Goal: Task Accomplishment & Management: Complete application form

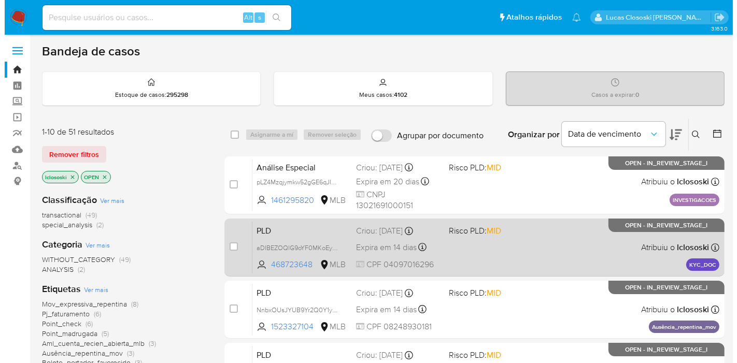
scroll to position [115, 0]
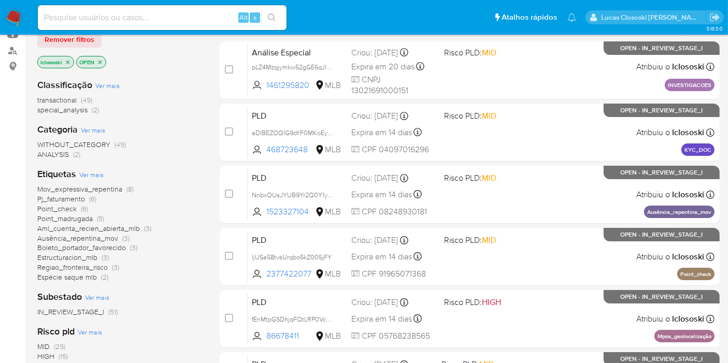
click at [94, 176] on span "Ver mais" at bounding box center [91, 174] width 24 height 9
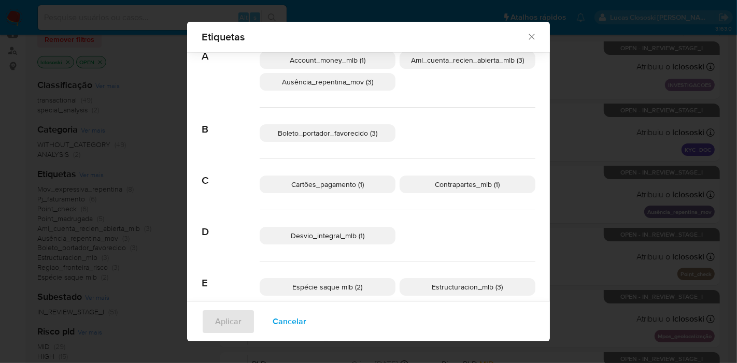
scroll to position [107, 0]
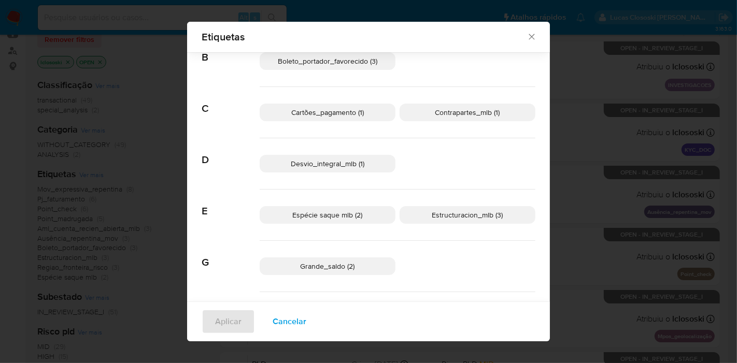
click at [348, 171] on p "Desvio_integral_mlb (1)" at bounding box center [328, 164] width 136 height 18
click at [417, 248] on div "Grande_saldo (2)" at bounding box center [398, 266] width 276 height 51
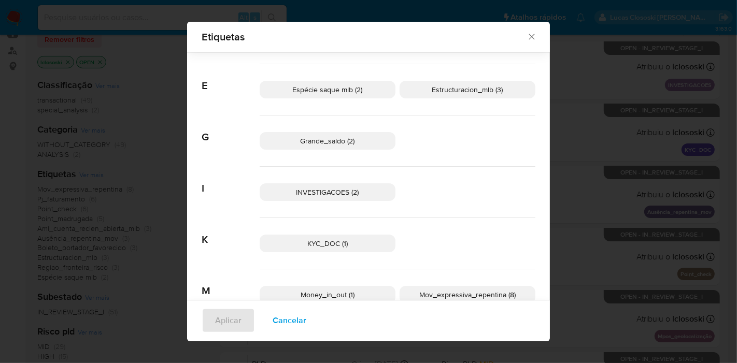
scroll to position [0, 0]
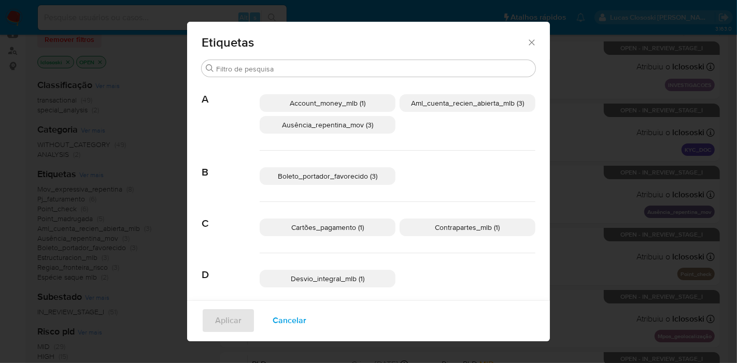
click at [348, 92] on div "Account_money_mlb (1) Aml_cuenta_recien_abierta_mlb (3) Ausência_repentina_mov …" at bounding box center [398, 114] width 276 height 73
click at [348, 96] on p "Account_money_mlb (1)" at bounding box center [328, 103] width 136 height 18
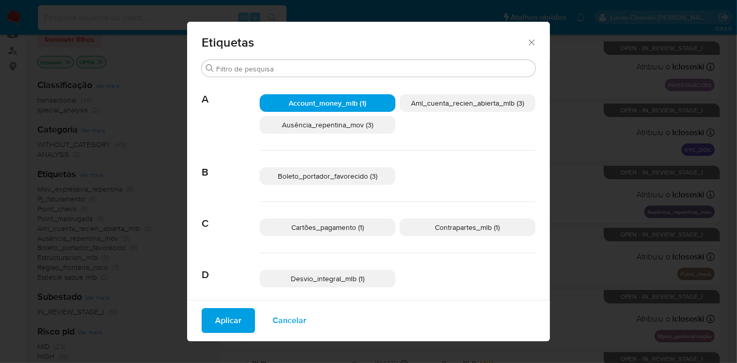
click at [465, 110] on p "Aml_cuenta_recien_abierta_mlb (3)" at bounding box center [468, 103] width 136 height 18
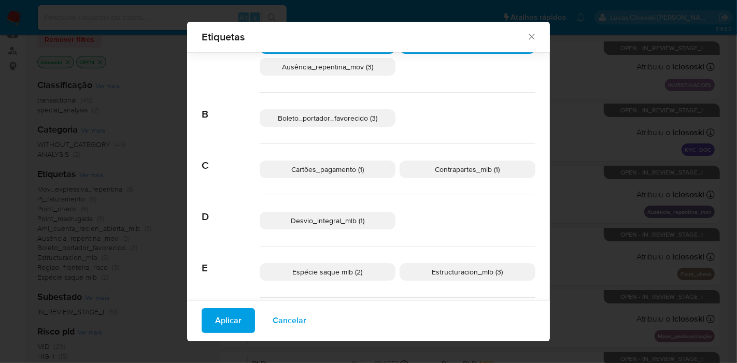
click at [339, 218] on span "Desvio_integral_mlb (1)" at bounding box center [328, 221] width 74 height 10
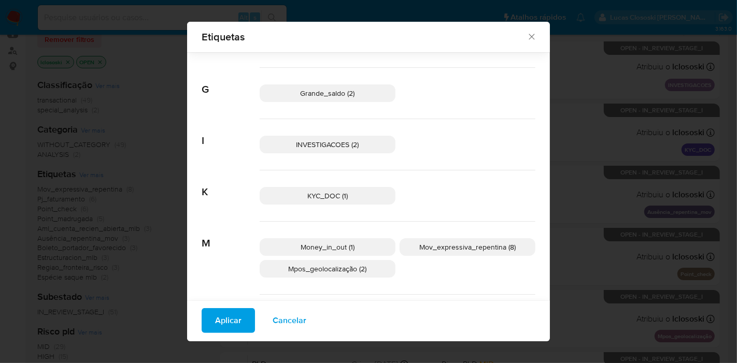
scroll to position [165, 0]
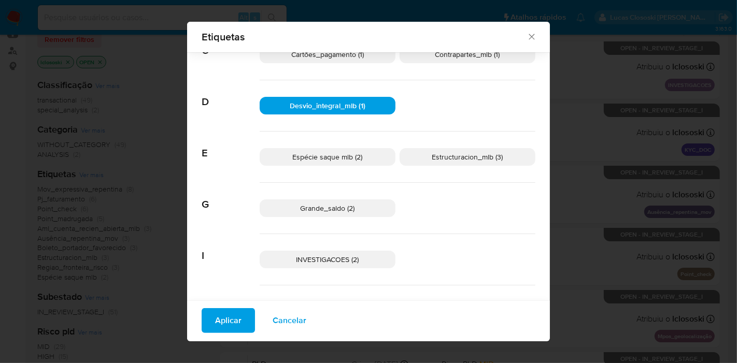
click at [338, 156] on span "Espécie saque mlb (2)" at bounding box center [328, 157] width 70 height 10
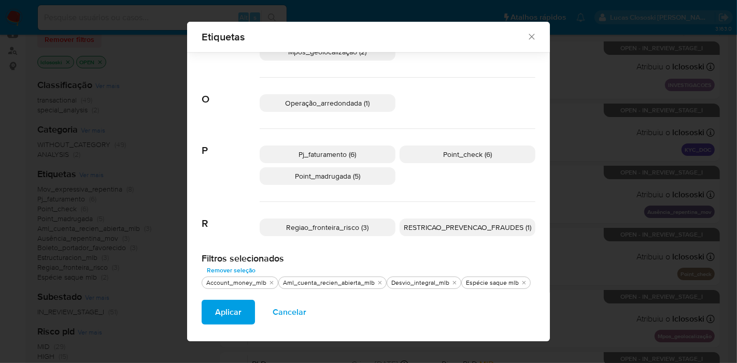
scroll to position [499, 0]
click at [455, 160] on p "Point_check (6)" at bounding box center [468, 154] width 136 height 18
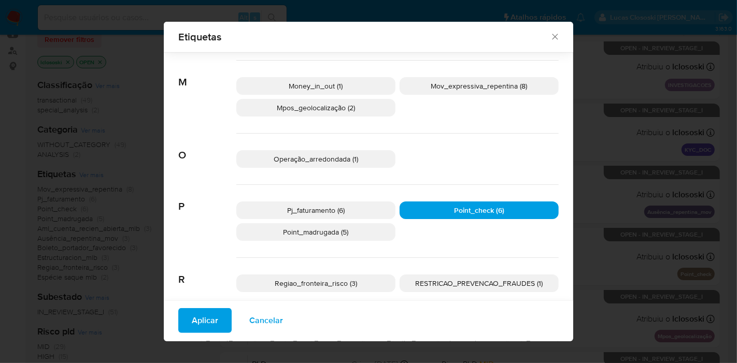
scroll to position [384, 0]
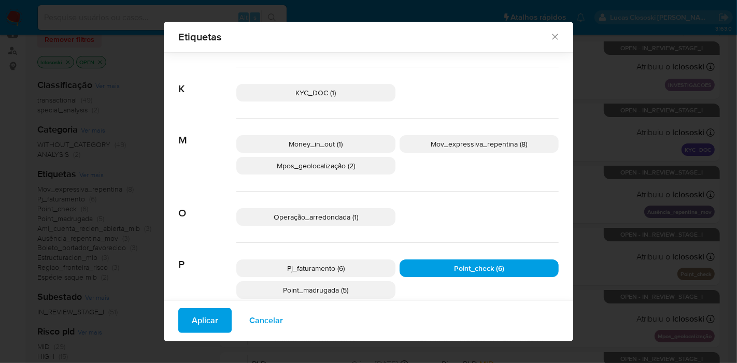
click at [358, 172] on p "Mpos_geolocalização (2)" at bounding box center [315, 166] width 159 height 18
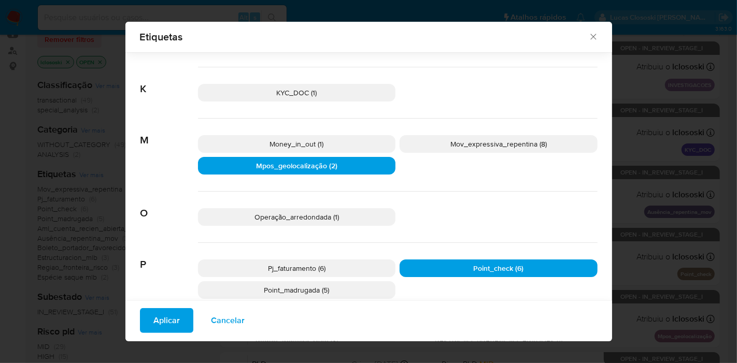
click at [358, 172] on p "Mpos_geolocalização (2)" at bounding box center [297, 166] width 198 height 18
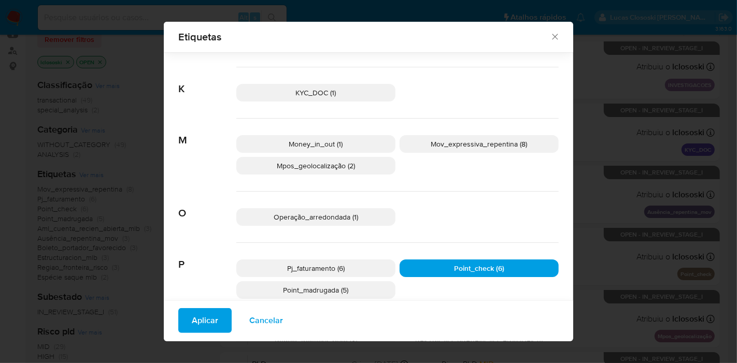
click at [358, 172] on p "Mpos_geolocalização (2)" at bounding box center [315, 166] width 159 height 18
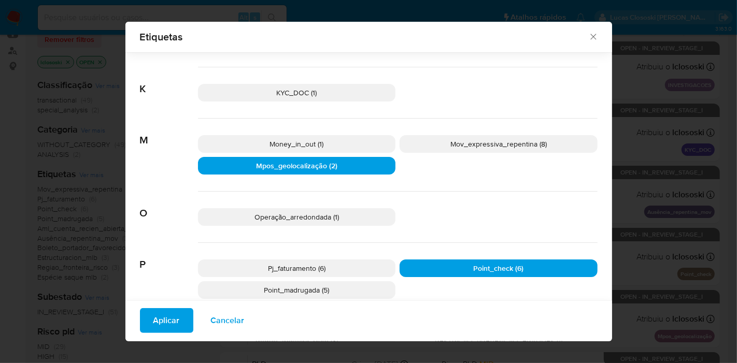
click at [175, 322] on span "Aplicar" at bounding box center [166, 321] width 26 height 23
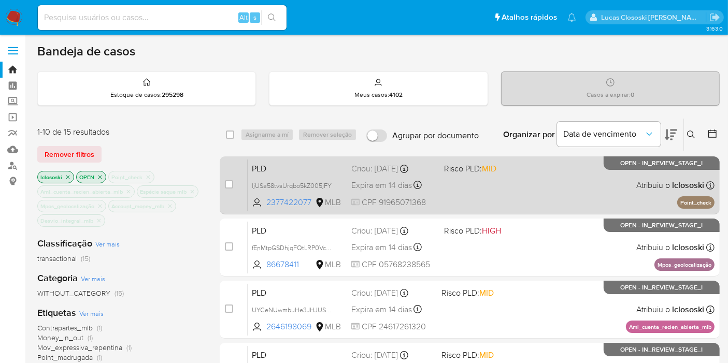
scroll to position [115, 0]
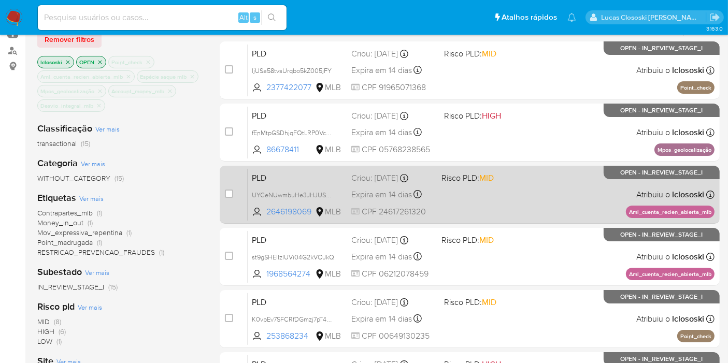
click at [515, 186] on div "PLD UYCeNUwmbuHe3JHJUSdpVW6F 2646198069 MLB Risco PLD: MID Criou: 12/09/2025 Cr…" at bounding box center [481, 195] width 467 height 52
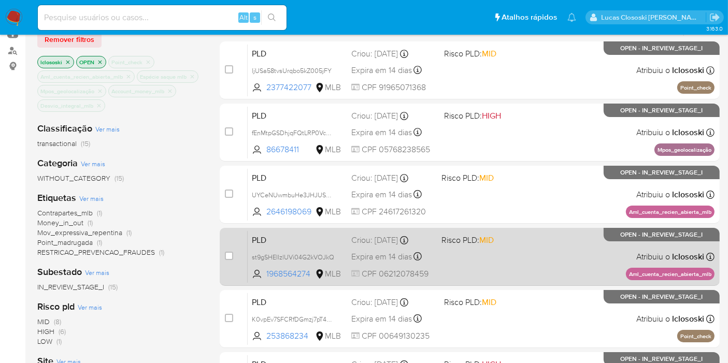
click at [511, 246] on div "PLD st9gSHEIIzlUVi04G2kVOJkQ 1968564274 MLB Risco PLD: MID Criou: 12/09/2025 Cr…" at bounding box center [481, 257] width 467 height 52
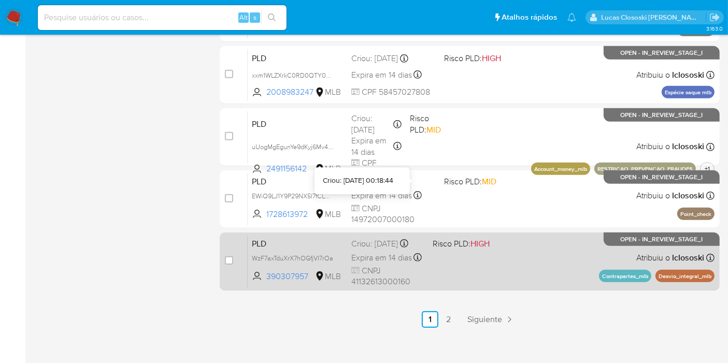
scroll to position [491, 0]
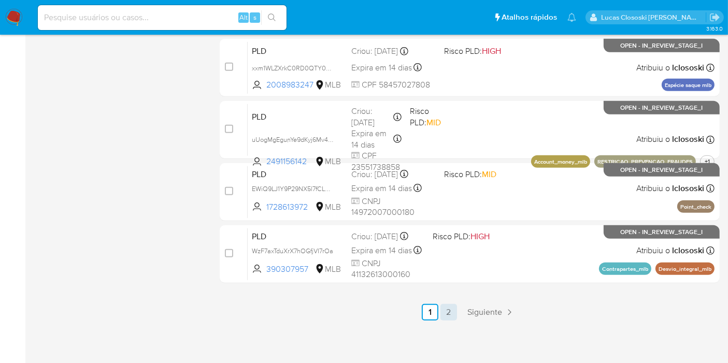
click at [452, 307] on link "2" at bounding box center [449, 312] width 17 height 17
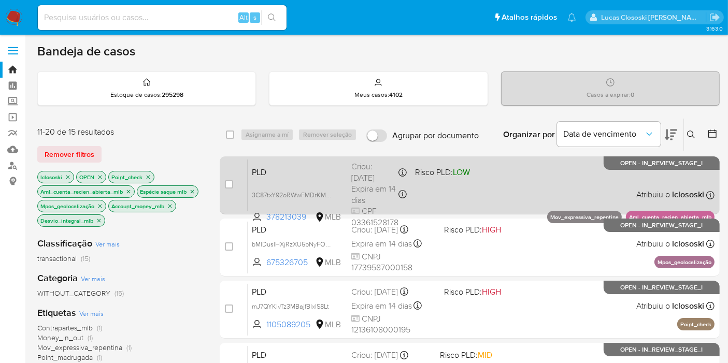
click at [472, 181] on div "PLD 3C87txY92oRWwFMDrKMpIfkS 378213039 MLB Risco PLD: LOW Criou: 12/09/2025 Cri…" at bounding box center [481, 185] width 467 height 52
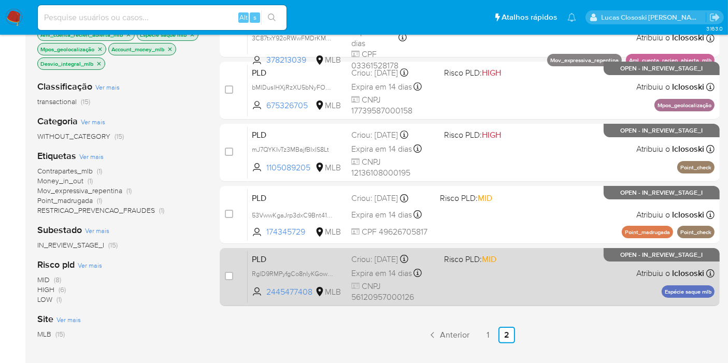
scroll to position [195, 0]
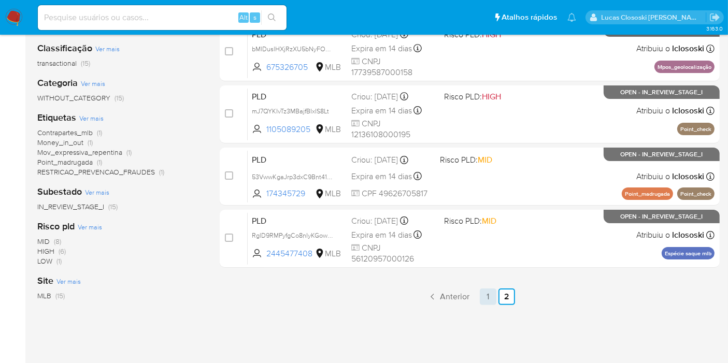
click at [492, 301] on link "1" at bounding box center [488, 297] width 17 height 17
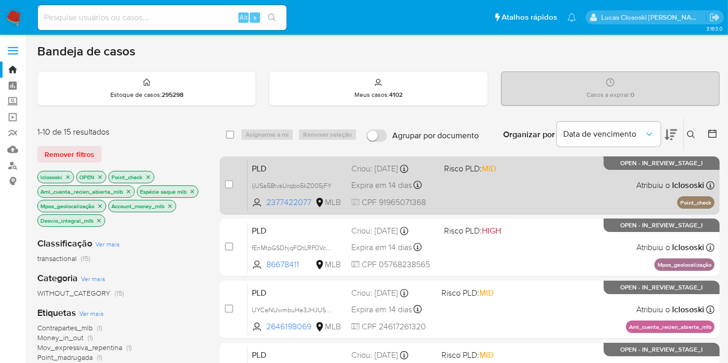
click at [480, 206] on div "PLD ljUSa58tvsUrqbo5kZ005jFY 2377422077 MLB Risco PLD: MID Criou: 12/09/2025 Cr…" at bounding box center [481, 185] width 467 height 52
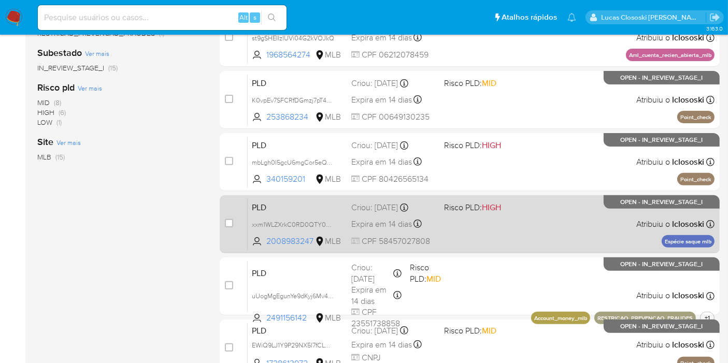
scroll to position [318, 0]
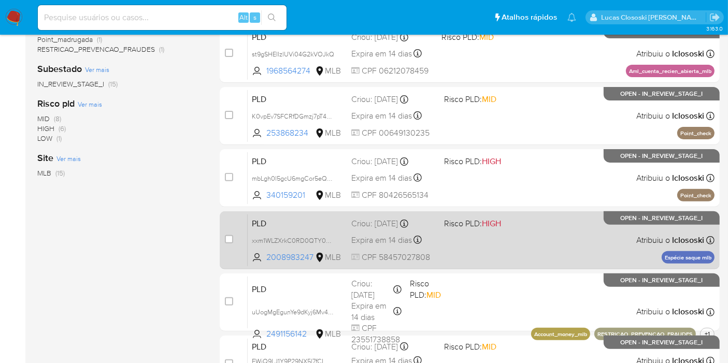
click at [525, 240] on span at bounding box center [486, 240] width 85 height 2
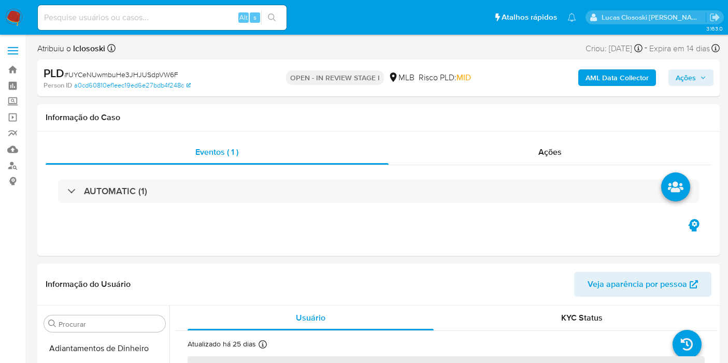
select select "10"
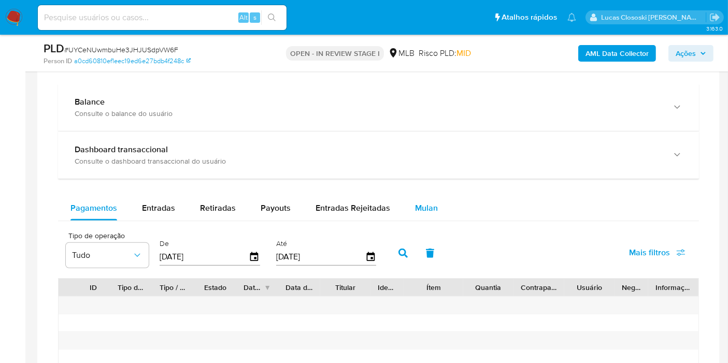
click at [420, 217] on div "Mulan" at bounding box center [426, 208] width 23 height 25
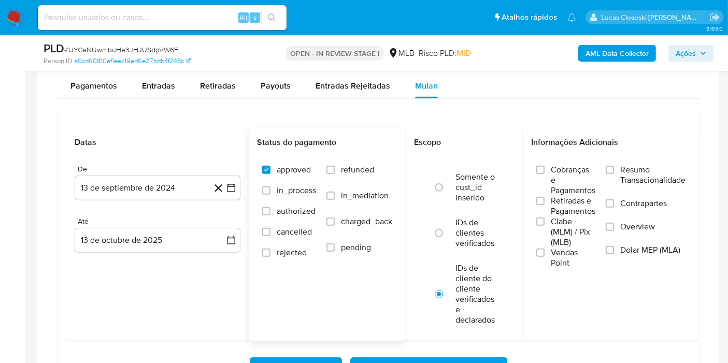
scroll to position [921, 0]
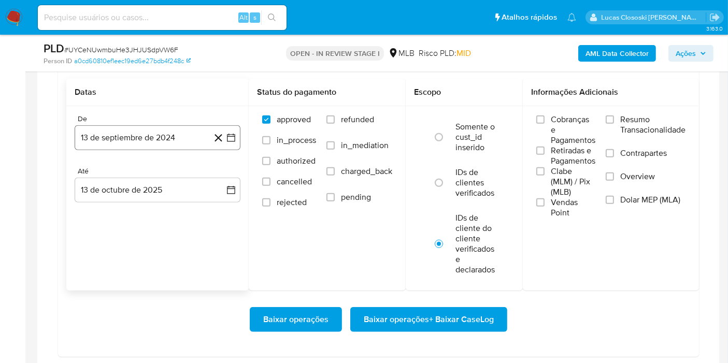
click at [239, 141] on button "13 de septiembre de 2024" at bounding box center [158, 137] width 166 height 25
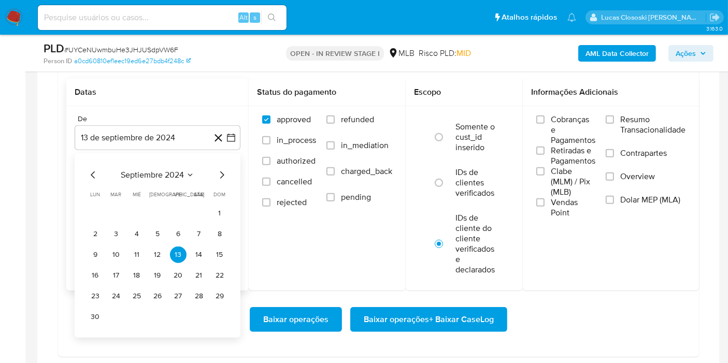
click at [199, 169] on div "septiembre 2024" at bounding box center [157, 175] width 141 height 12
click at [177, 170] on span "septiembre 2024" at bounding box center [152, 175] width 63 height 10
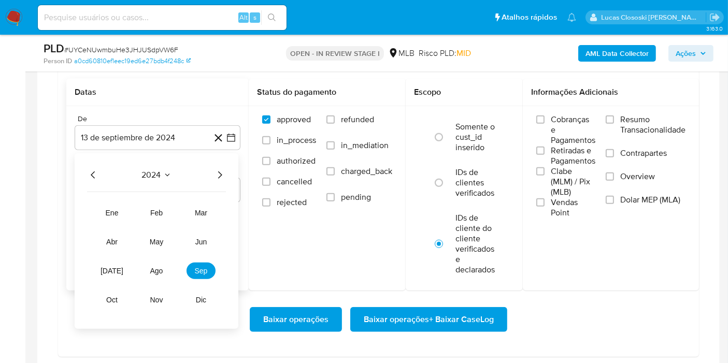
click at [223, 178] on icon "Año siguiente" at bounding box center [220, 175] width 12 height 12
click at [154, 267] on span "ago" at bounding box center [156, 271] width 13 height 8
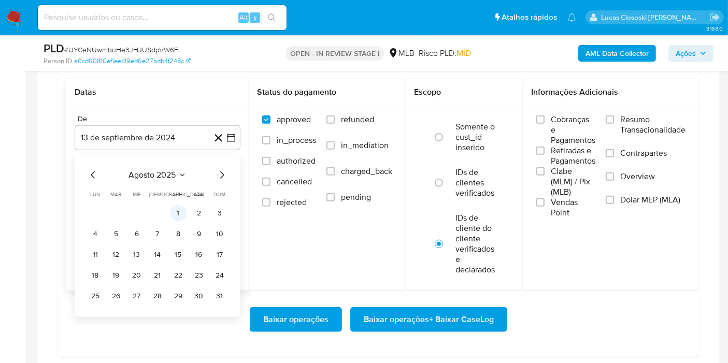
click at [175, 209] on button "1" at bounding box center [178, 213] width 17 height 17
click at [175, 209] on div "De 13 de septiembre de 2024 agosto 2025 agosto 2025 lun lunes mar martes mié mi…" at bounding box center [157, 166] width 183 height 121
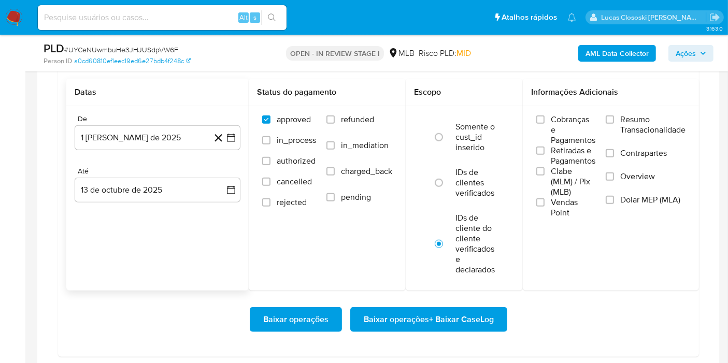
click at [438, 319] on span "Baixar operações + Baixar CaseLog" at bounding box center [429, 319] width 130 height 23
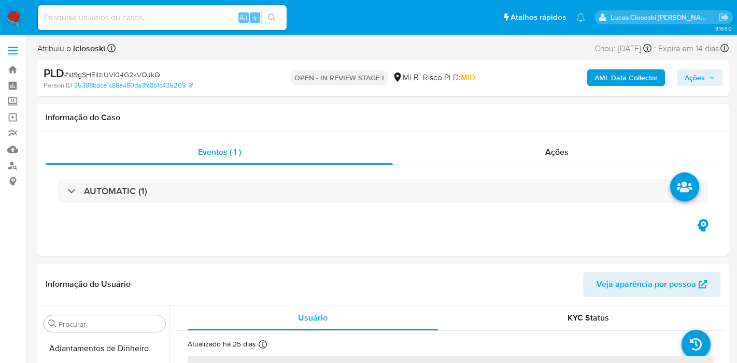
select select "10"
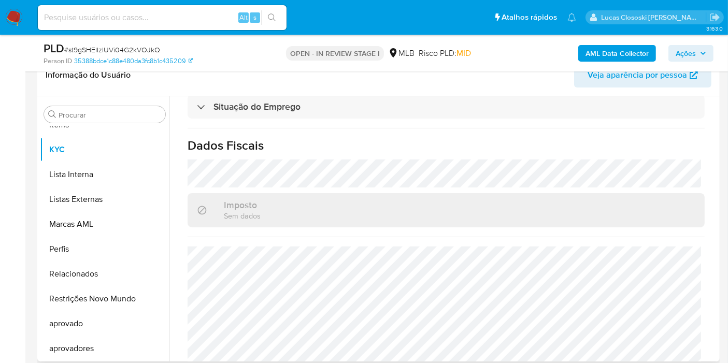
scroll to position [483, 0]
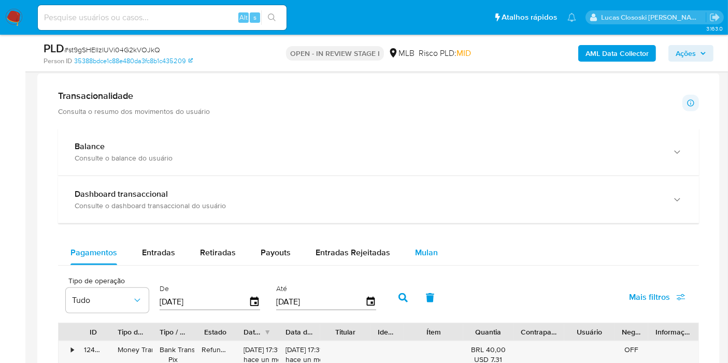
click at [428, 248] on span "Mulan" at bounding box center [426, 253] width 23 height 12
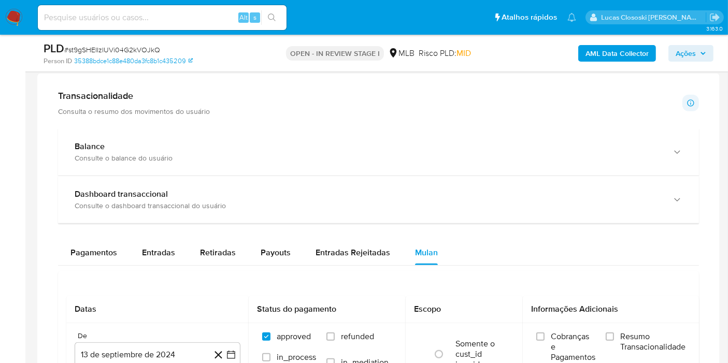
scroll to position [864, 0]
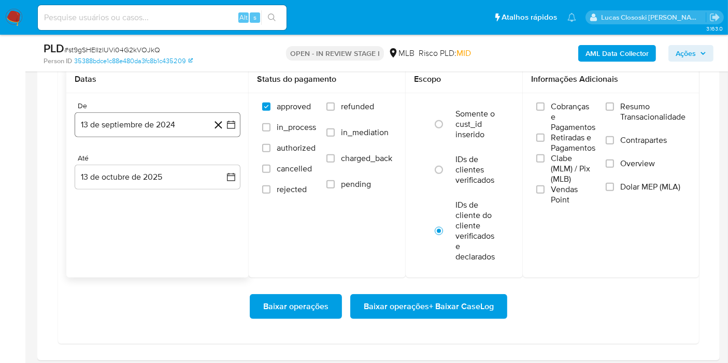
click at [234, 128] on button "13 de septiembre de 2024" at bounding box center [158, 125] width 166 height 25
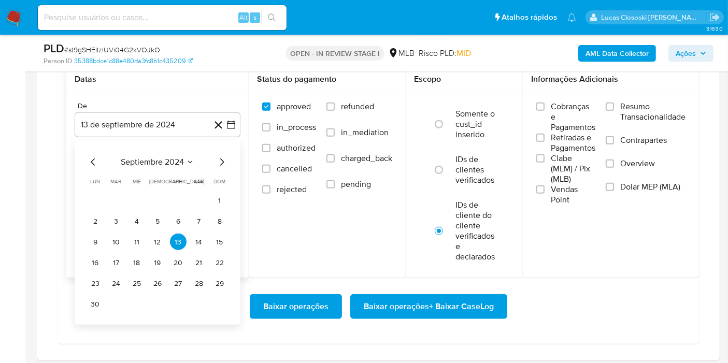
click at [167, 161] on span "septiembre 2024" at bounding box center [152, 162] width 63 height 10
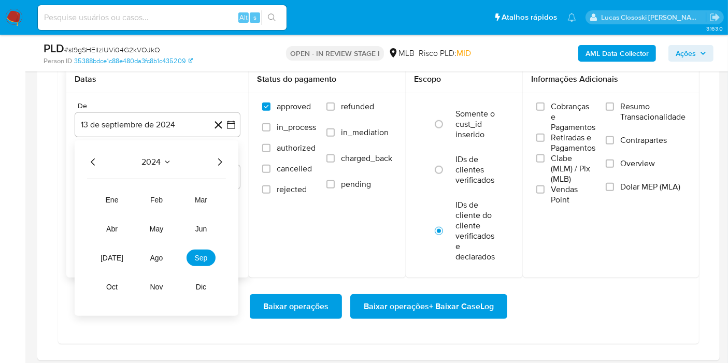
click at [219, 159] on icon "Año siguiente" at bounding box center [220, 162] width 12 height 12
click at [162, 256] on span "ago" at bounding box center [156, 258] width 13 height 8
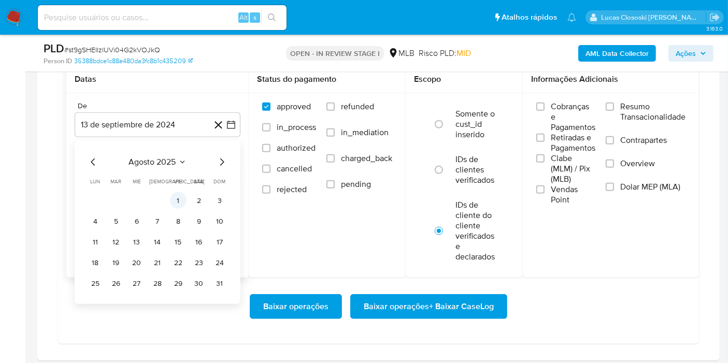
click at [178, 199] on button "1" at bounding box center [178, 200] width 17 height 17
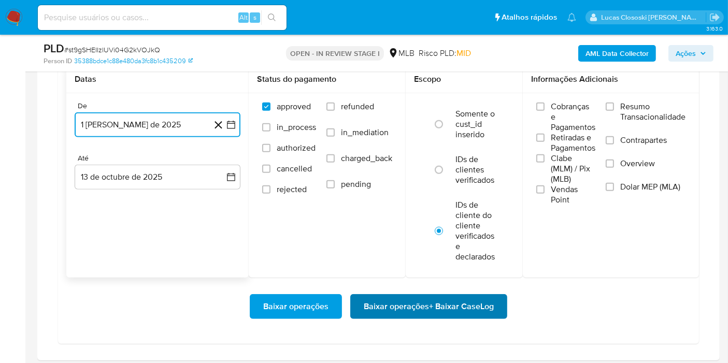
click at [426, 304] on span "Baixar operações + Baixar CaseLog" at bounding box center [429, 307] width 130 height 23
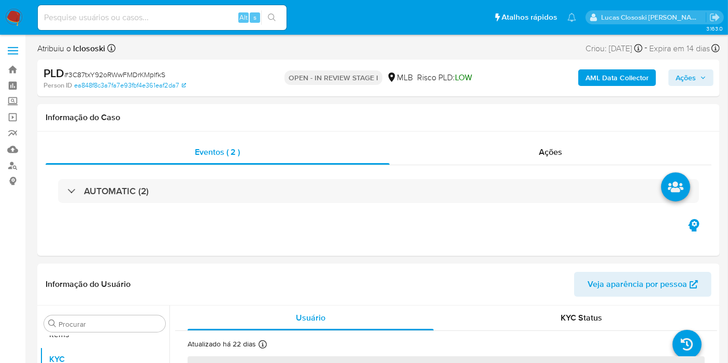
scroll to position [562, 0]
select select "10"
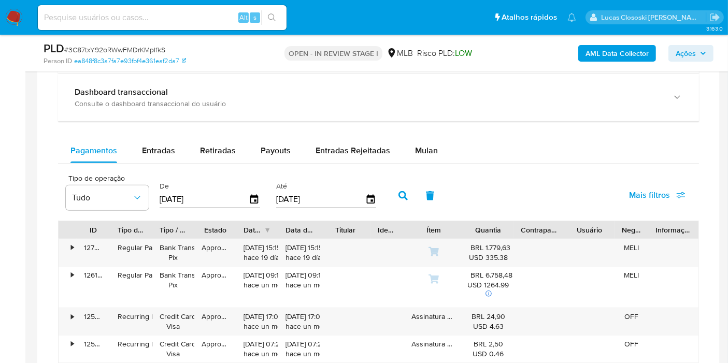
click at [416, 175] on div "Tipo de operação Tudo De [DATE] Até [DATE] Mais filtros" at bounding box center [378, 195] width 641 height 52
click at [420, 155] on div "Mulan" at bounding box center [426, 150] width 23 height 25
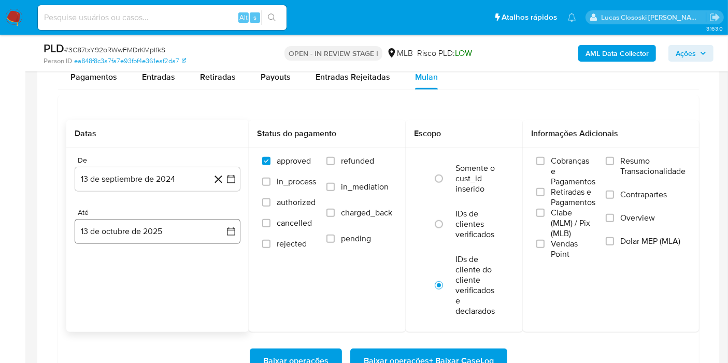
scroll to position [921, 0]
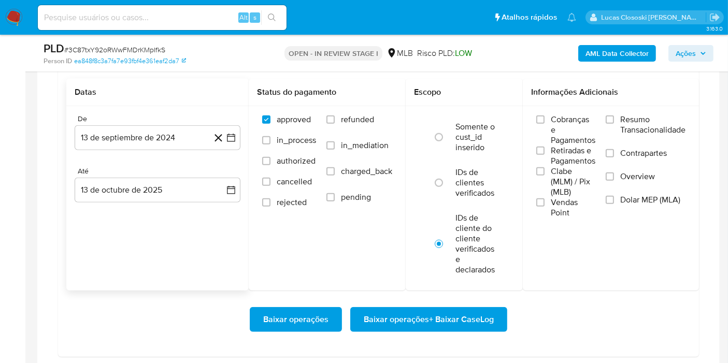
click at [242, 138] on div "De 13 de septiembre de 2024 [DATE] [GEOGRAPHIC_DATA] 13 de octubre de 2025 [DAT…" at bounding box center [157, 166] width 183 height 121
click at [241, 138] on div "De 13 de septiembre de 2024 [DATE] [GEOGRAPHIC_DATA] 13 de octubre de 2025 [DAT…" at bounding box center [157, 166] width 183 height 121
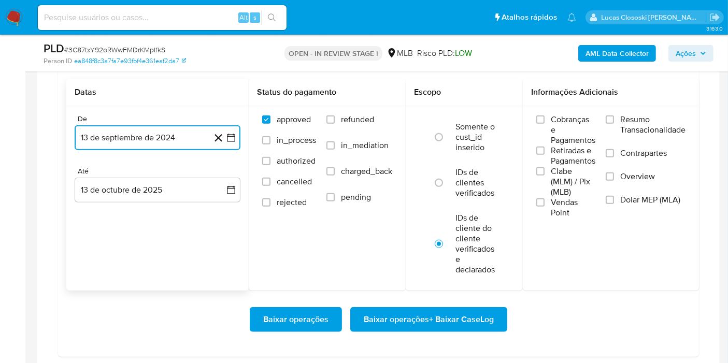
click at [234, 138] on icon "button" at bounding box center [231, 138] width 8 height 8
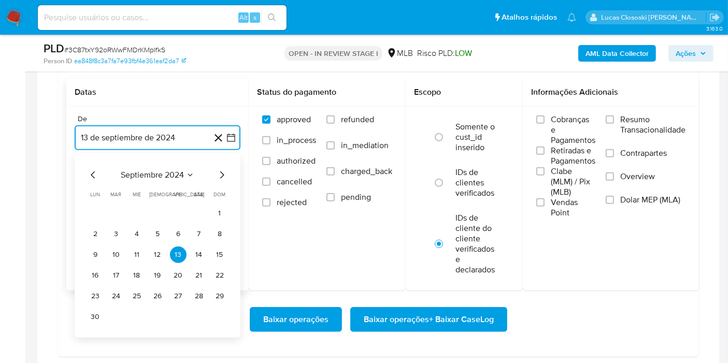
click at [180, 170] on span "septiembre 2024" at bounding box center [152, 175] width 63 height 10
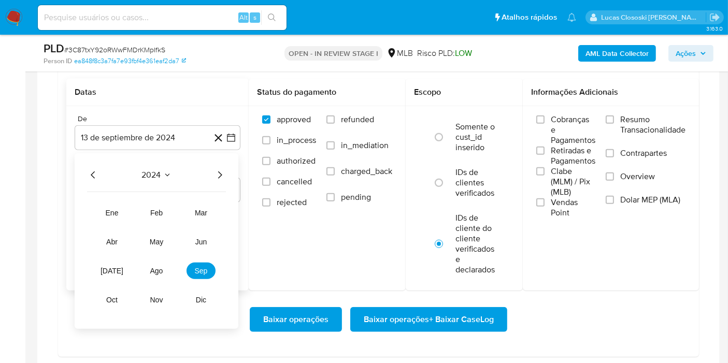
click at [222, 170] on icon "Año siguiente" at bounding box center [220, 175] width 12 height 12
click at [165, 271] on button "ago" at bounding box center [156, 271] width 29 height 17
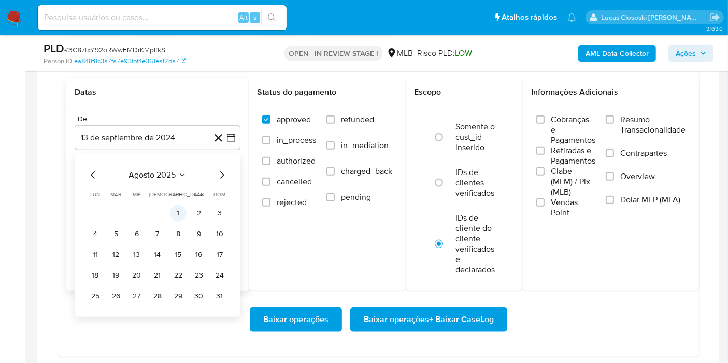
click at [179, 215] on button "1" at bounding box center [178, 213] width 17 height 17
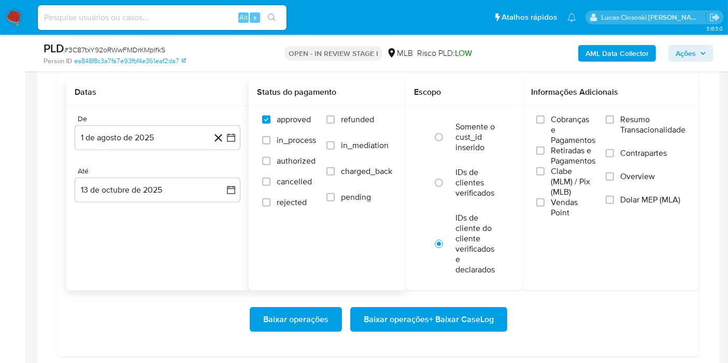
click at [291, 253] on div "Status do pagamento approved in_process authorized cancelled rejected refunded …" at bounding box center [327, 185] width 157 height 212
click at [405, 313] on span "Baixar operações + Baixar CaseLog" at bounding box center [429, 319] width 130 height 23
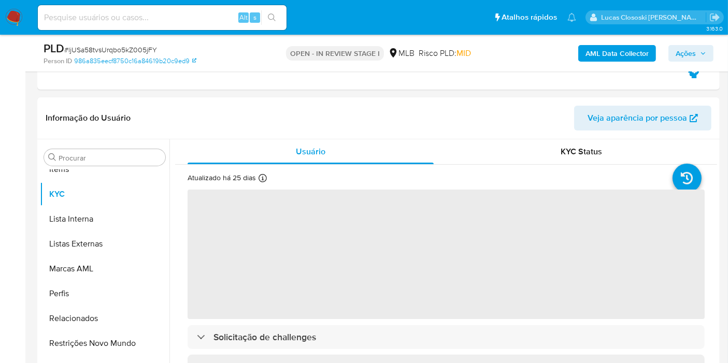
scroll to position [562, 0]
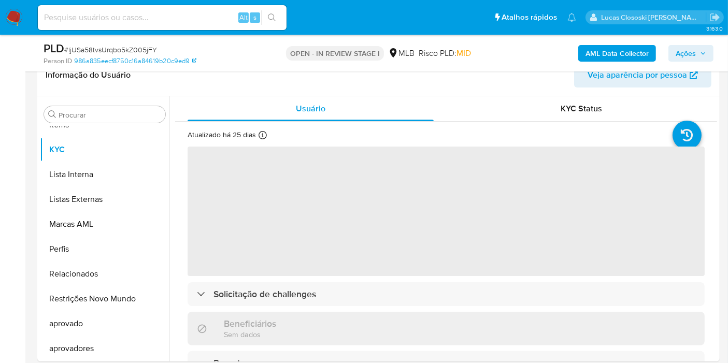
select select "10"
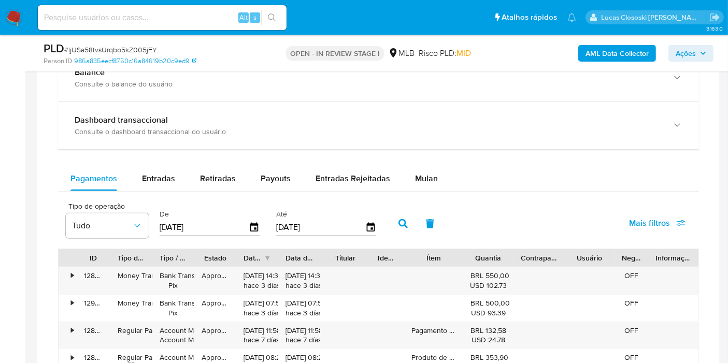
scroll to position [864, 0]
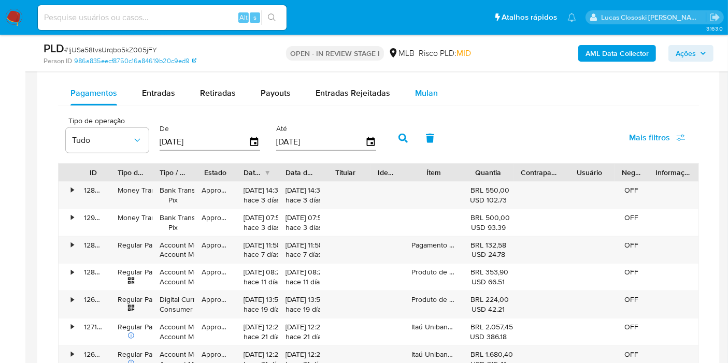
click at [416, 95] on span "Mulan" at bounding box center [426, 93] width 23 height 12
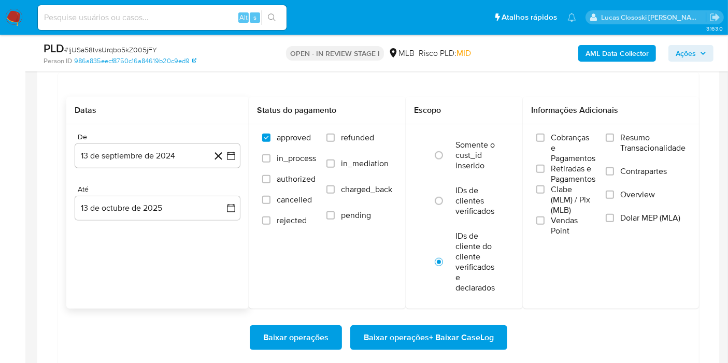
scroll to position [921, 0]
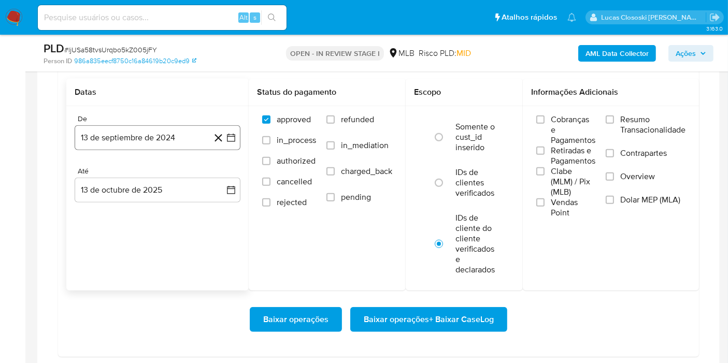
click at [234, 145] on button "13 de septiembre de 2024" at bounding box center [158, 137] width 166 height 25
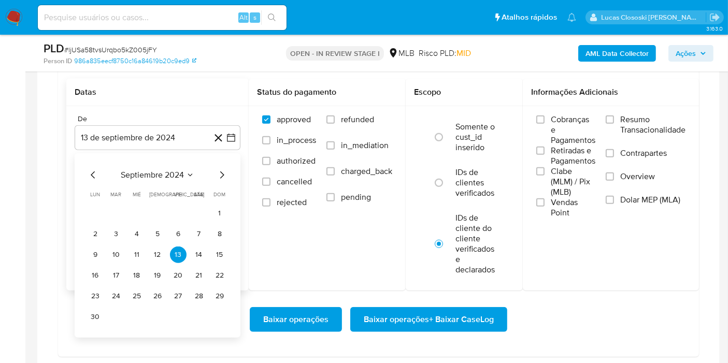
click at [172, 170] on span "septiembre 2024" at bounding box center [152, 175] width 63 height 10
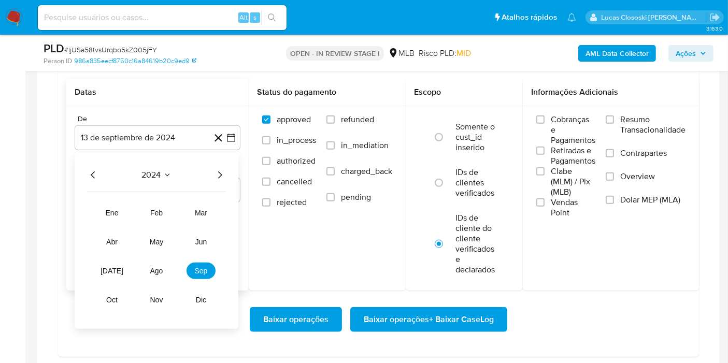
click at [227, 172] on div "2024 2024 ene feb mar abr may jun jul ago sep oct nov dic" at bounding box center [157, 241] width 164 height 176
click at [218, 172] on icon "Año siguiente" at bounding box center [220, 175] width 12 height 12
click at [158, 275] on button "ago" at bounding box center [156, 271] width 29 height 17
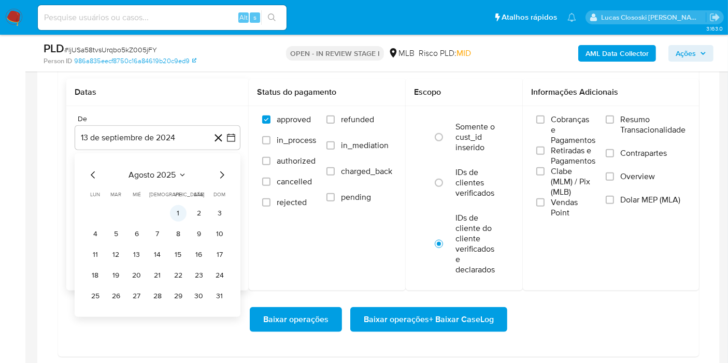
click at [178, 214] on button "1" at bounding box center [178, 213] width 17 height 17
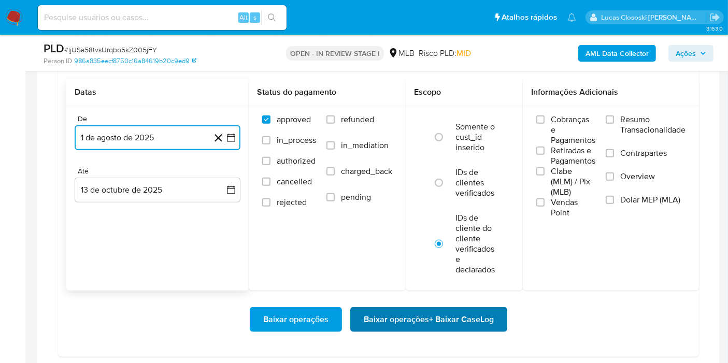
click at [397, 312] on span "Baixar operações + Baixar CaseLog" at bounding box center [429, 319] width 130 height 23
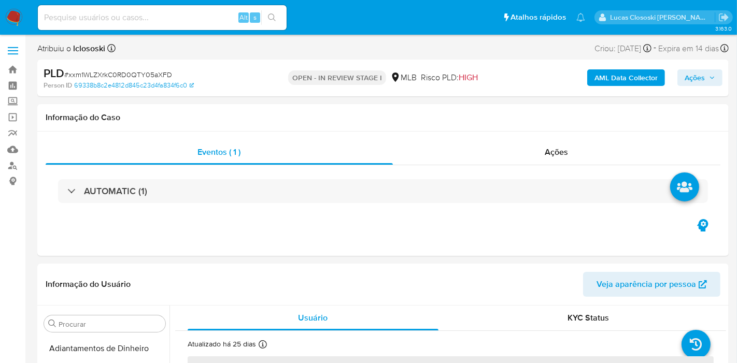
select select "10"
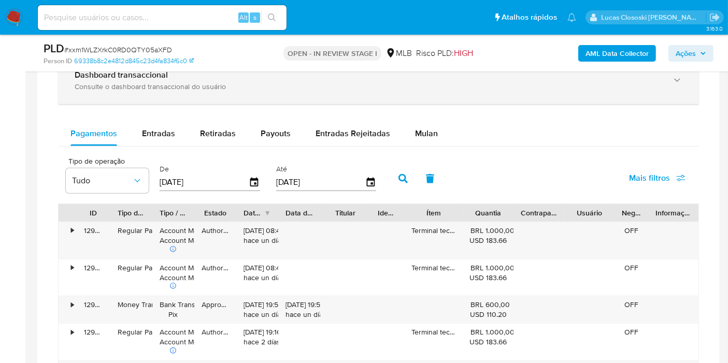
scroll to position [749, 0]
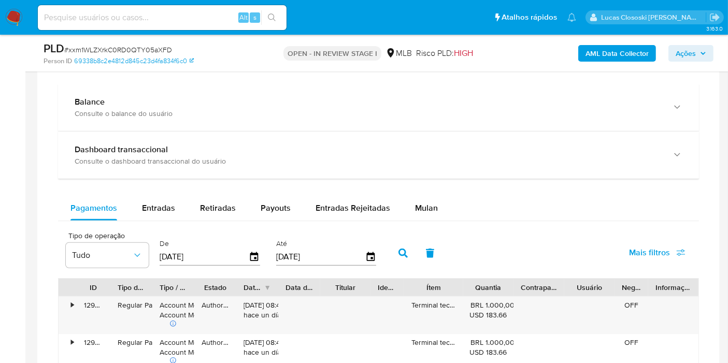
click at [417, 212] on div "Mulan" at bounding box center [426, 208] width 23 height 25
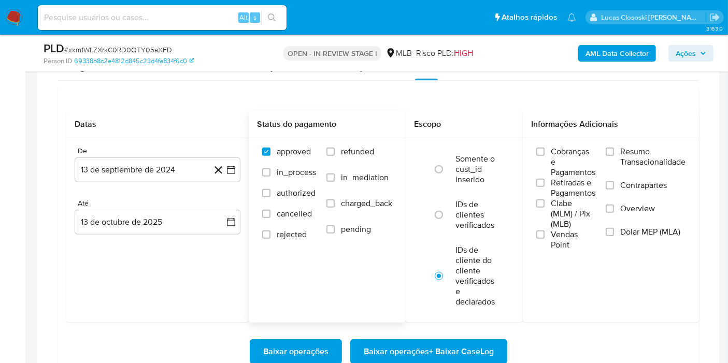
scroll to position [864, 0]
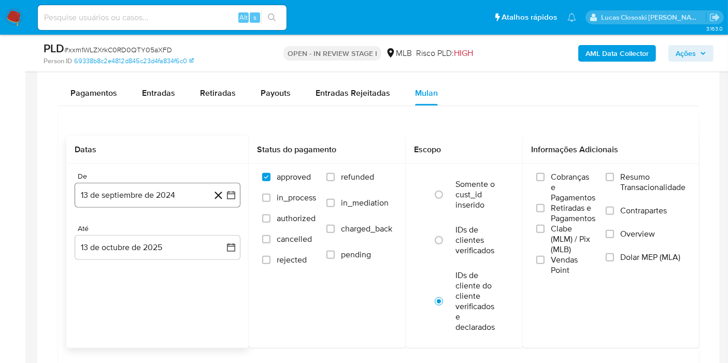
click at [231, 194] on icon "button" at bounding box center [231, 195] width 10 height 10
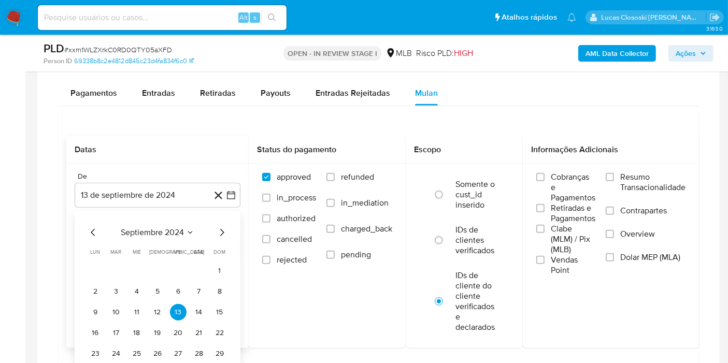
click at [162, 234] on span "septiembre 2024" at bounding box center [152, 233] width 63 height 10
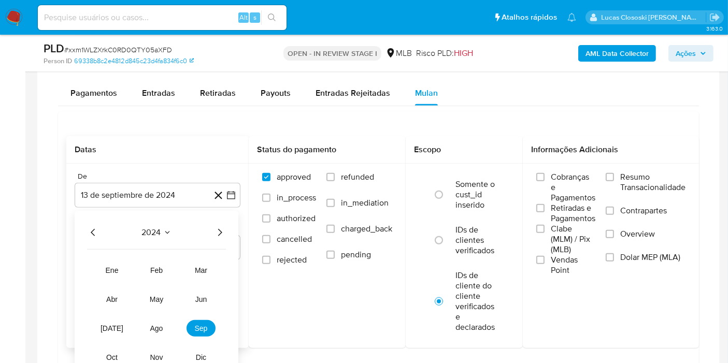
click at [232, 229] on div "2024 2024 ene feb mar abr may jun [DATE] ago sep oct nov dic" at bounding box center [157, 299] width 164 height 176
click at [208, 227] on div "2024" at bounding box center [156, 233] width 139 height 12
drag, startPoint x: 210, startPoint y: 226, endPoint x: 220, endPoint y: 226, distance: 9.9
click at [212, 227] on div "2024" at bounding box center [156, 233] width 139 height 12
click at [223, 227] on icon "Año siguiente" at bounding box center [220, 233] width 12 height 12
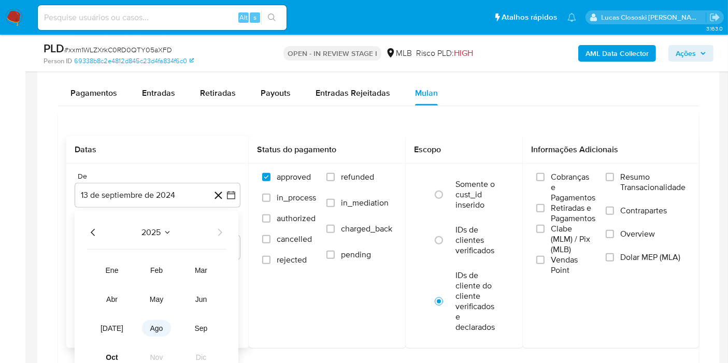
click at [161, 326] on span "ago" at bounding box center [156, 329] width 13 height 8
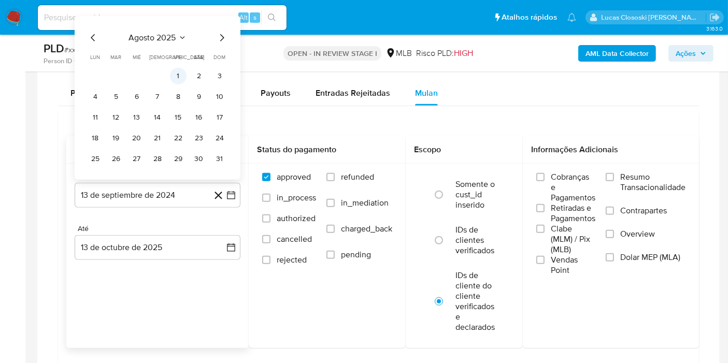
click at [180, 74] on button "1" at bounding box center [178, 76] width 17 height 17
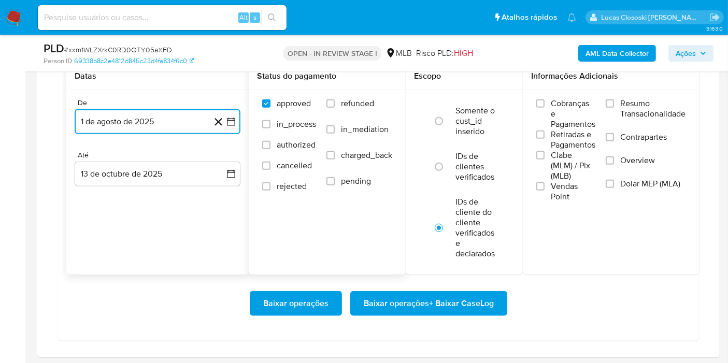
scroll to position [979, 0]
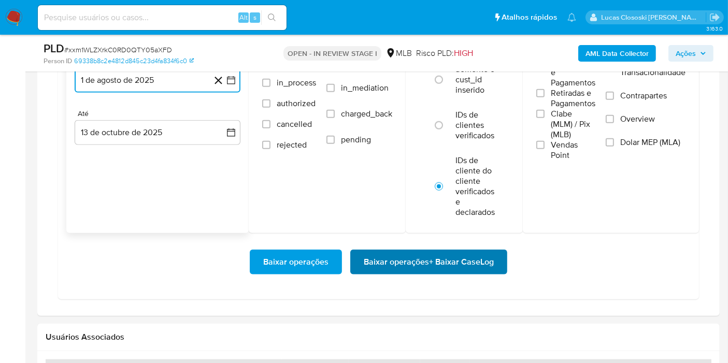
click at [398, 265] on span "Baixar operações + Baixar CaseLog" at bounding box center [429, 262] width 130 height 23
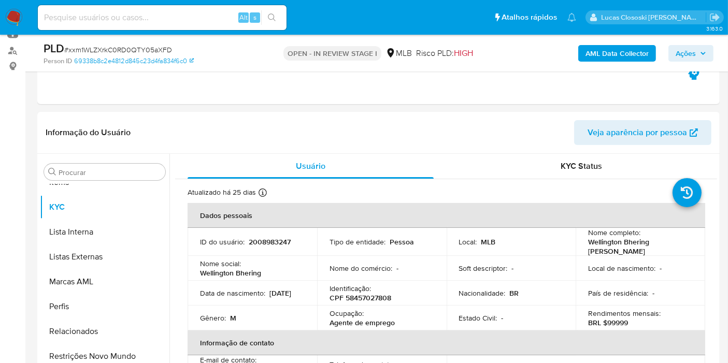
scroll to position [230, 0]
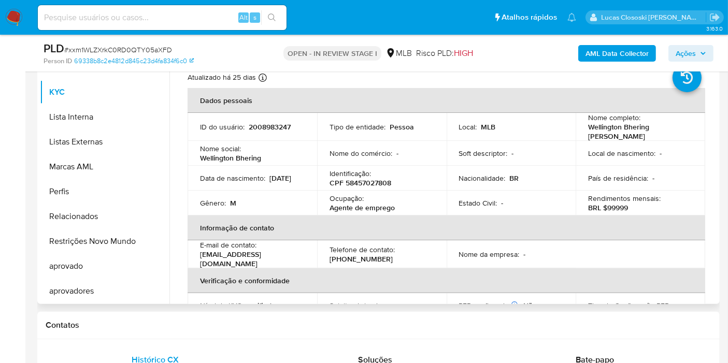
click at [379, 183] on p "CPF 58457027808" at bounding box center [361, 182] width 62 height 9
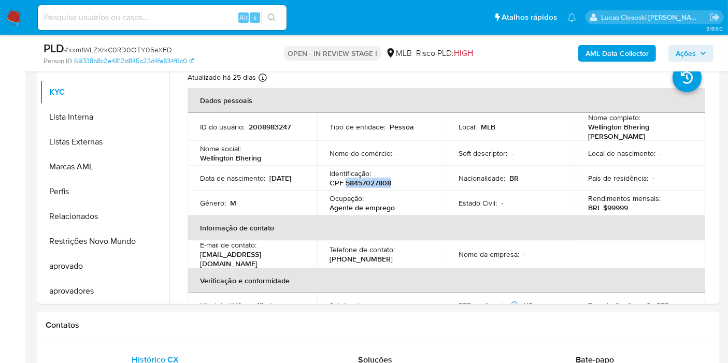
copy p "58457027808"
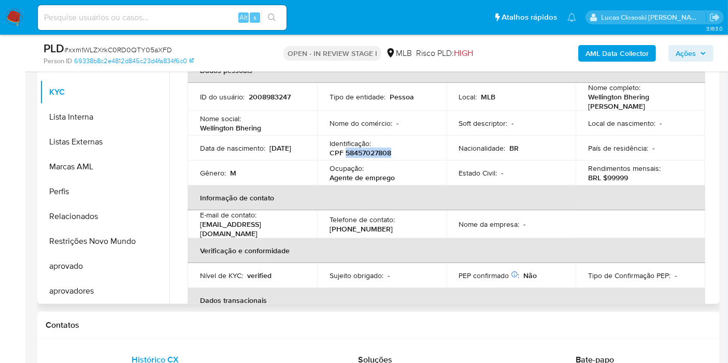
scroll to position [13, 0]
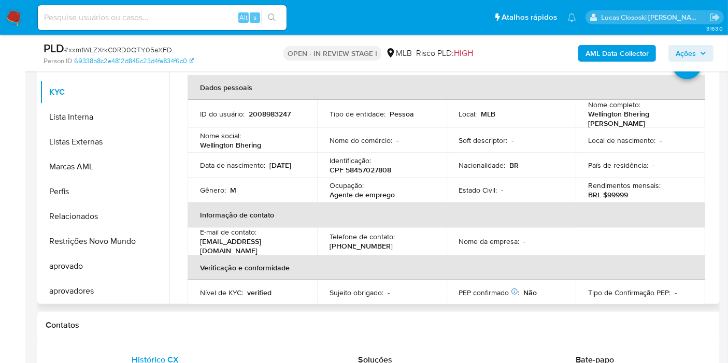
click at [382, 183] on div "Ocupação : Agente de emprego" at bounding box center [382, 190] width 105 height 19
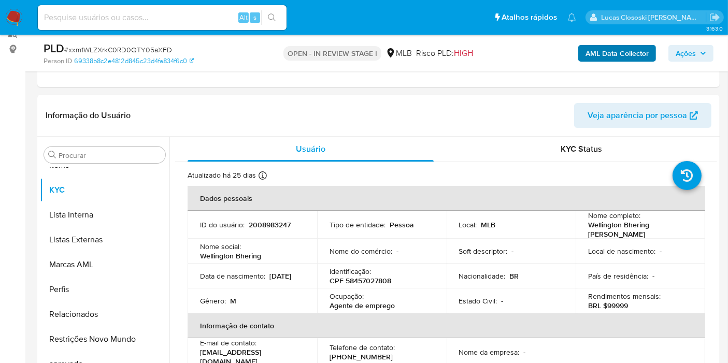
scroll to position [0, 0]
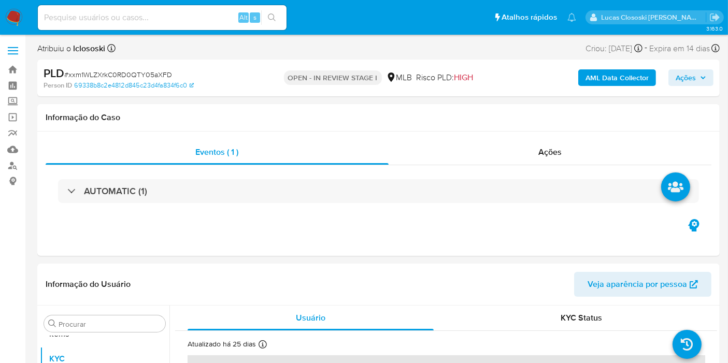
click at [614, 73] on b "AML Data Collector" at bounding box center [617, 77] width 63 height 17
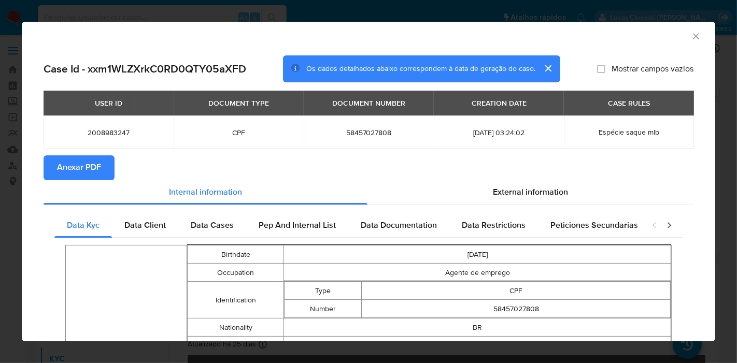
click at [102, 159] on button "Anexar PDF" at bounding box center [79, 168] width 71 height 25
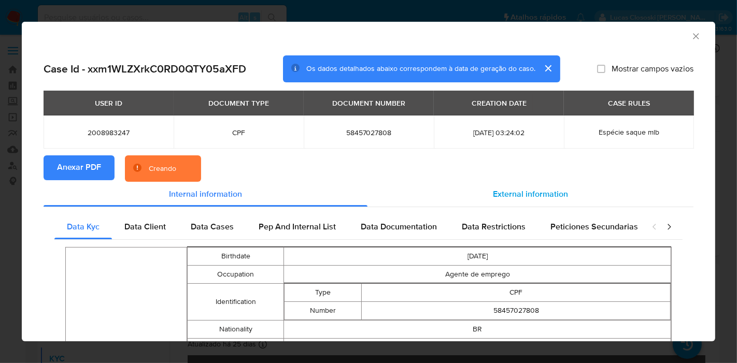
click at [481, 189] on div "External information" at bounding box center [531, 194] width 326 height 25
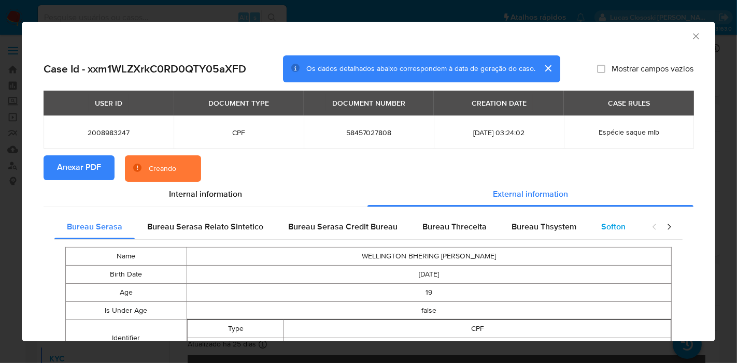
click at [589, 223] on div "Softon" at bounding box center [613, 227] width 49 height 25
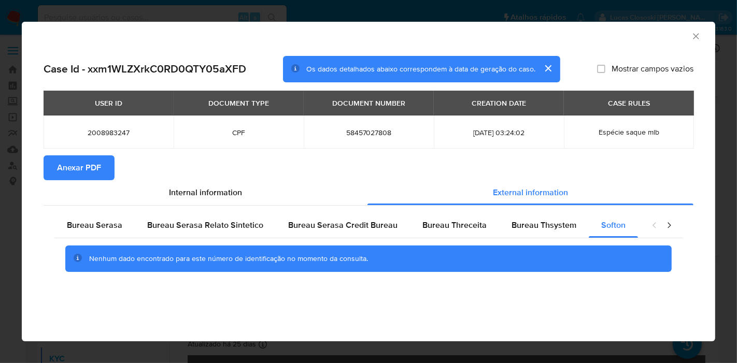
click at [701, 32] on icon "Fechar a janela" at bounding box center [696, 36] width 10 height 10
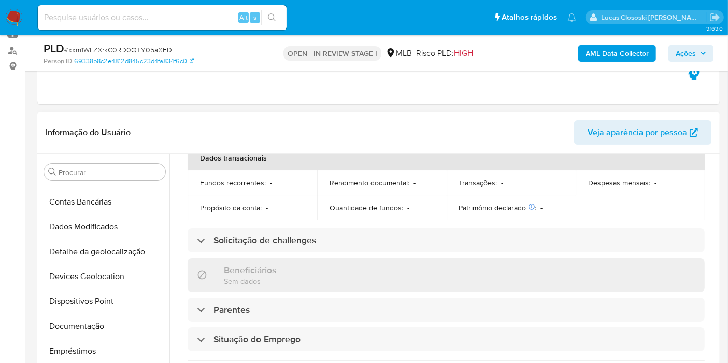
scroll to position [173, 0]
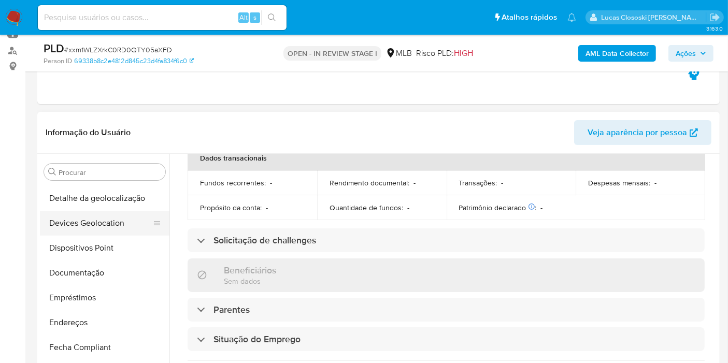
click at [104, 229] on button "Devices Geolocation" at bounding box center [100, 223] width 121 height 25
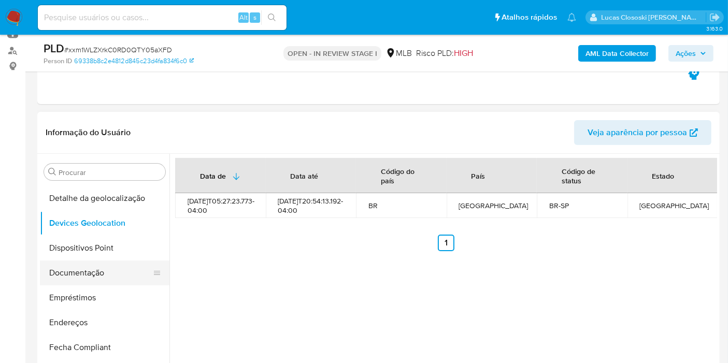
click at [63, 261] on button "Documentação" at bounding box center [100, 273] width 121 height 25
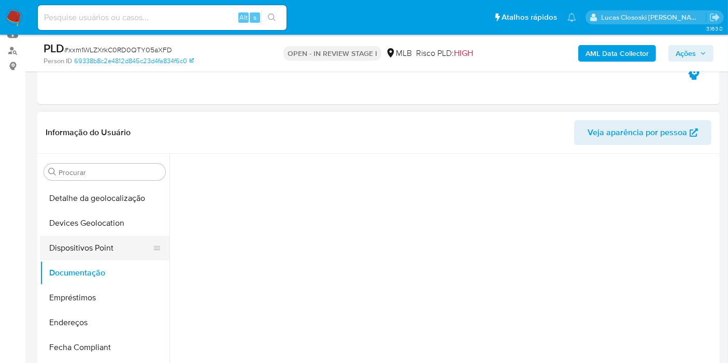
click at [63, 258] on button "Dispositivos Point" at bounding box center [100, 248] width 121 height 25
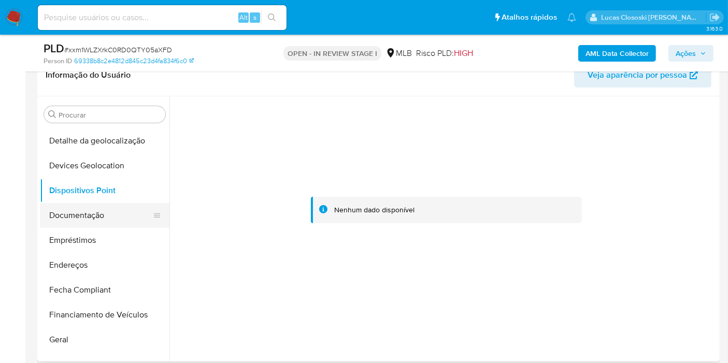
click at [108, 210] on button "Documentação" at bounding box center [100, 215] width 121 height 25
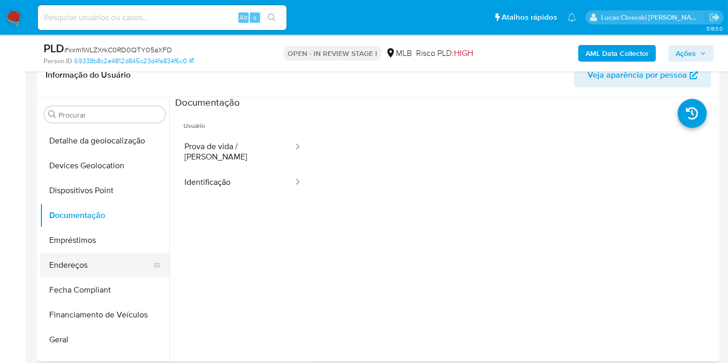
click at [111, 259] on button "Endereços" at bounding box center [100, 265] width 121 height 25
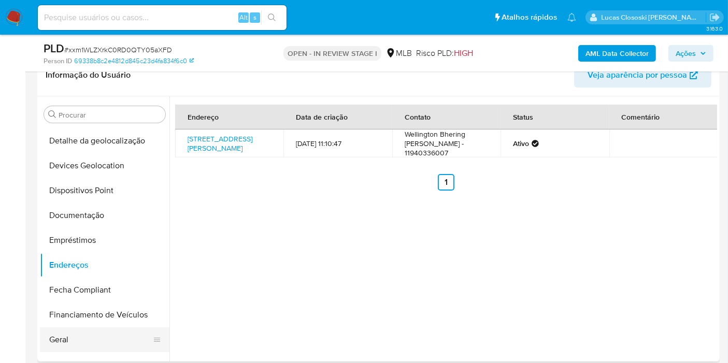
click at [86, 339] on button "Geral" at bounding box center [100, 340] width 121 height 25
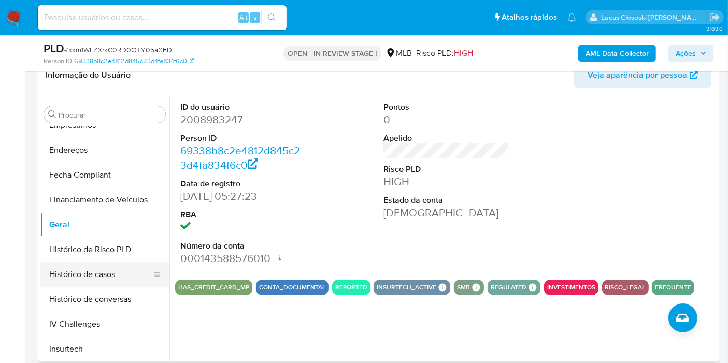
click at [95, 279] on button "Histórico de casos" at bounding box center [100, 274] width 121 height 25
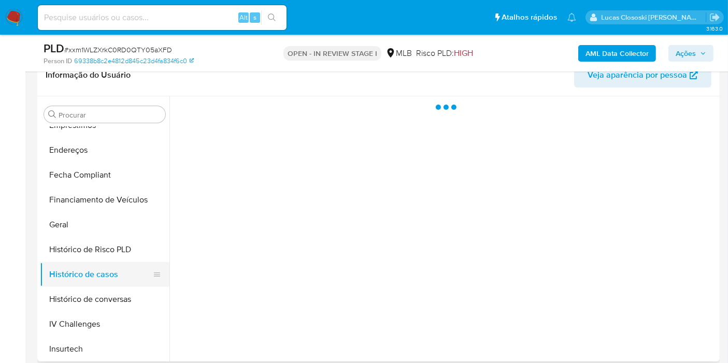
scroll to position [345, 0]
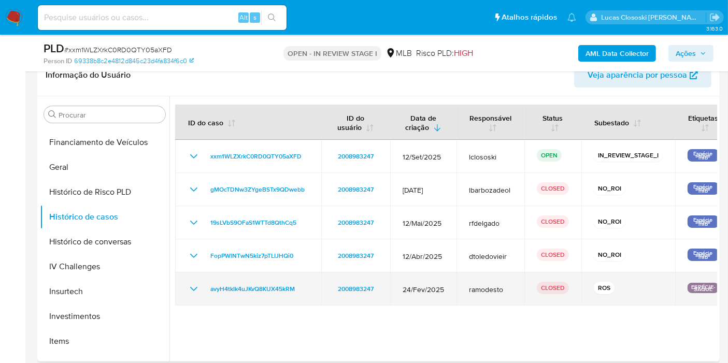
drag, startPoint x: 308, startPoint y: 292, endPoint x: 202, endPoint y: 292, distance: 106.3
click at [202, 292] on td "avyH4tkIk4uJKvQ8KUX45kRM" at bounding box center [248, 289] width 146 height 33
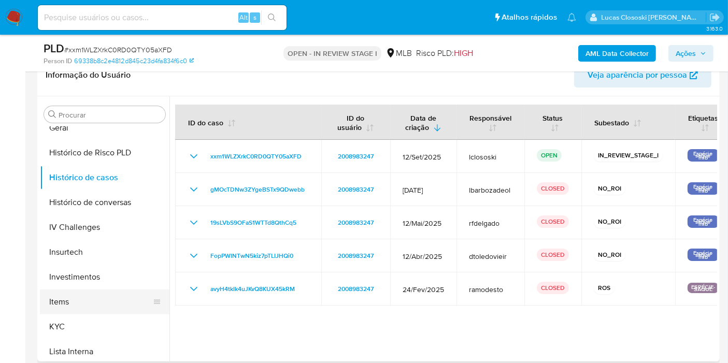
scroll to position [403, 0]
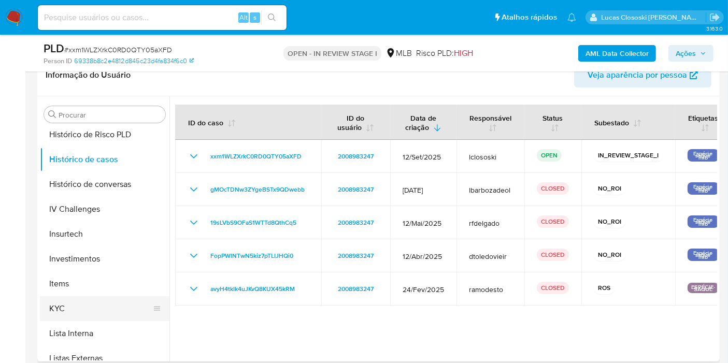
click at [91, 302] on button "KYC" at bounding box center [100, 309] width 121 height 25
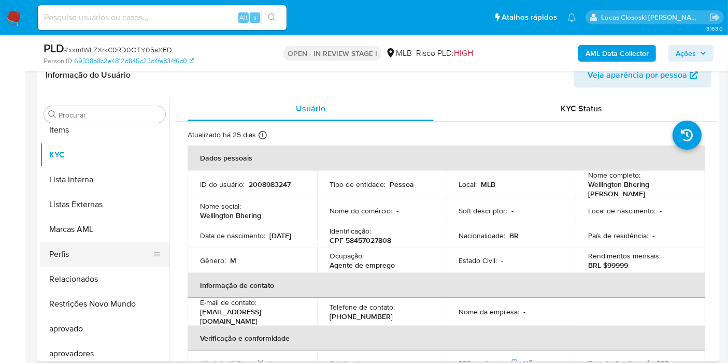
scroll to position [562, 0]
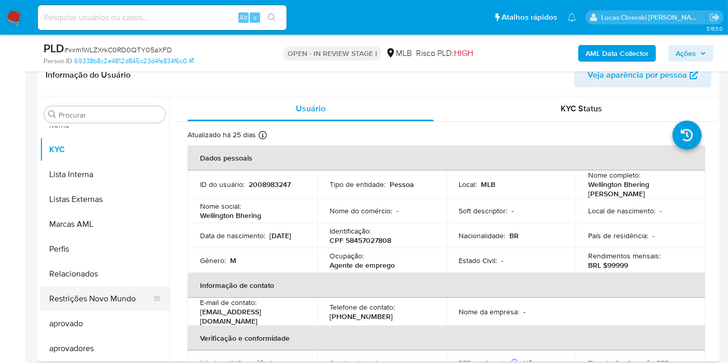
click at [109, 292] on button "Restrições Novo Mundo" at bounding box center [100, 299] width 121 height 25
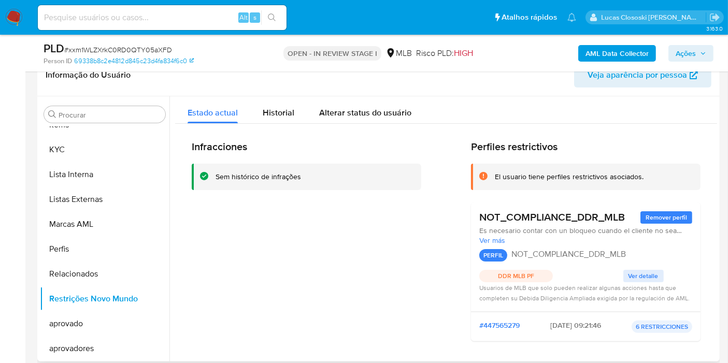
click at [374, 285] on div "Infracciones Sem histórico de infrações" at bounding box center [307, 245] width 230 height 209
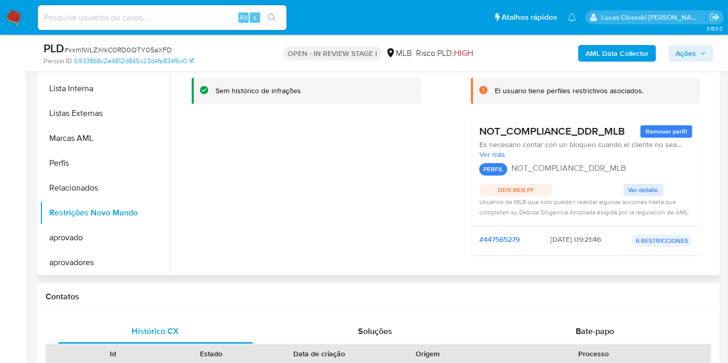
scroll to position [173, 0]
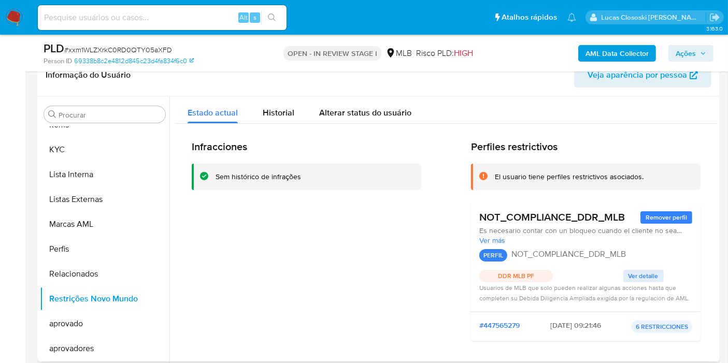
drag, startPoint x: 610, startPoint y: 127, endPoint x: 577, endPoint y: 125, distance: 33.7
click at [610, 127] on div "Infracciones Sem histórico de infrações Perfiles restrictivos El usuario tiene …" at bounding box center [446, 320] width 542 height 393
click at [107, 52] on span "# xxm1WLZXrkC0RD0QTY05aXFD" at bounding box center [118, 50] width 108 height 10
copy span "xxm1WLZXrkC0RD0QTY05aXFD"
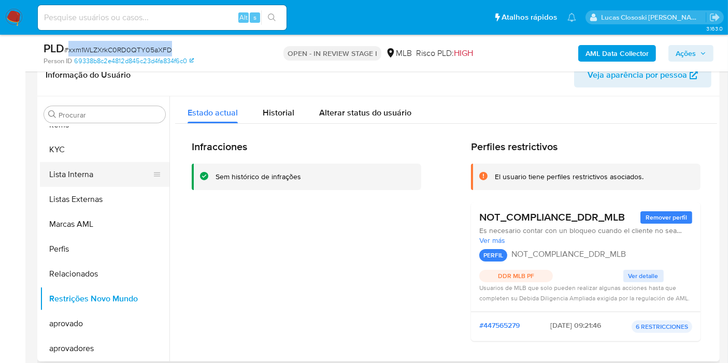
click at [66, 162] on button "Lista Interna" at bounding box center [100, 174] width 121 height 25
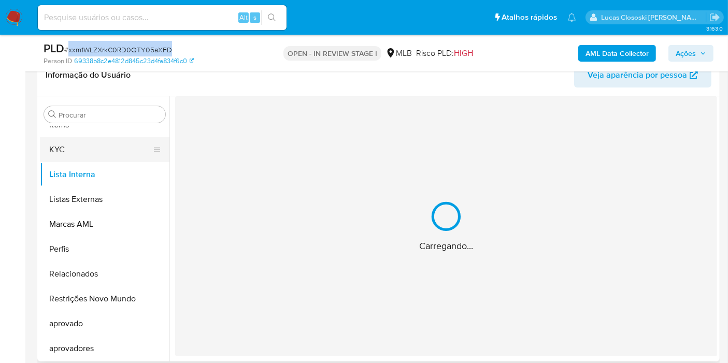
click at [66, 157] on button "KYC" at bounding box center [100, 149] width 121 height 25
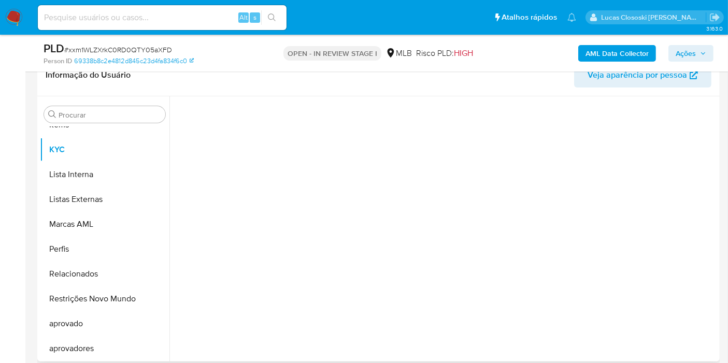
click at [251, 73] on header "Informação do Usuário Veja aparência por pessoa" at bounding box center [379, 75] width 666 height 25
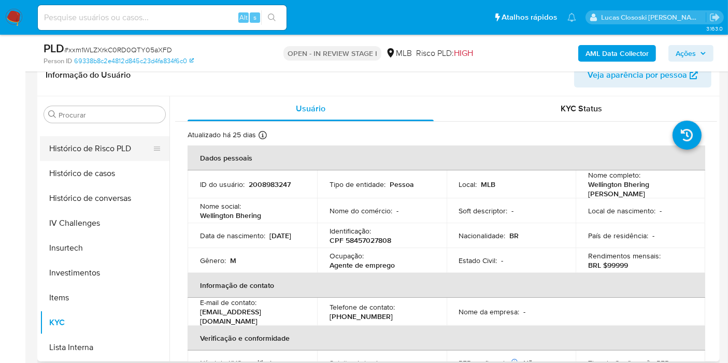
scroll to position [332, 0]
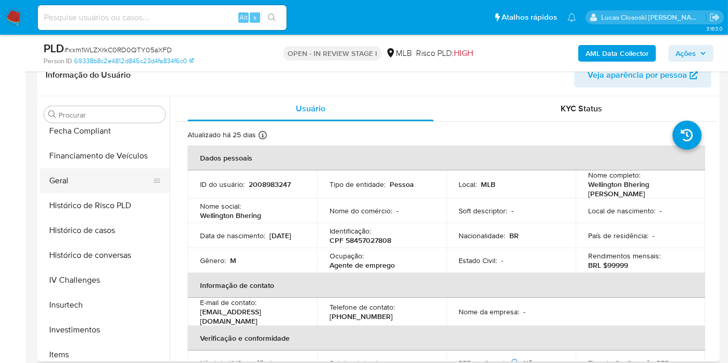
click at [76, 174] on button "Geral" at bounding box center [100, 181] width 121 height 25
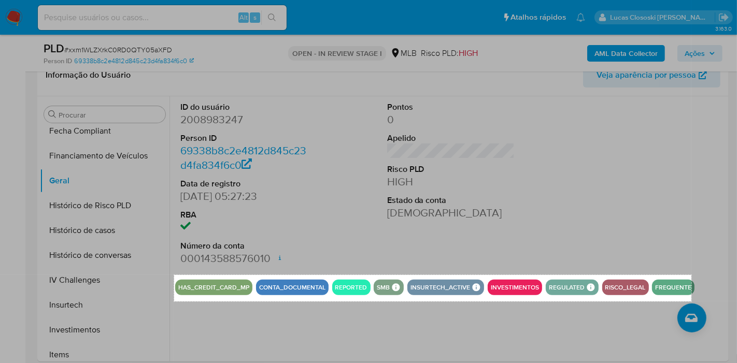
drag, startPoint x: 174, startPoint y: 275, endPoint x: 692, endPoint y: 301, distance: 518.1
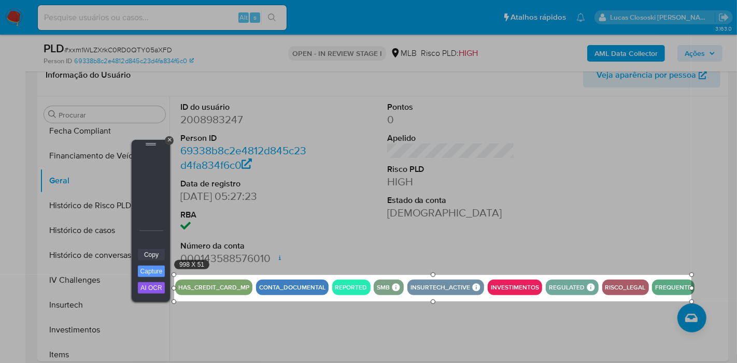
click at [148, 257] on link "Copy" at bounding box center [151, 254] width 27 height 11
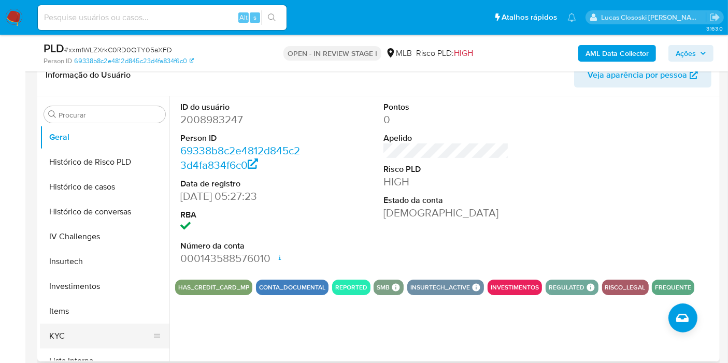
scroll to position [447, 0]
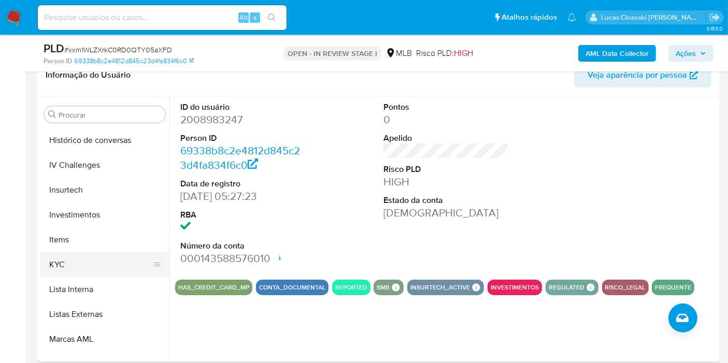
click at [62, 264] on button "KYC" at bounding box center [100, 264] width 121 height 25
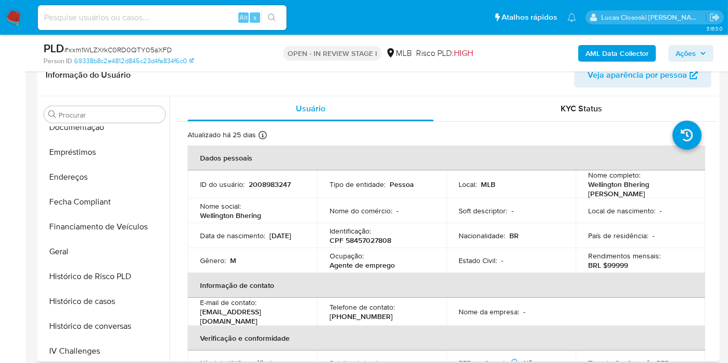
scroll to position [216, 0]
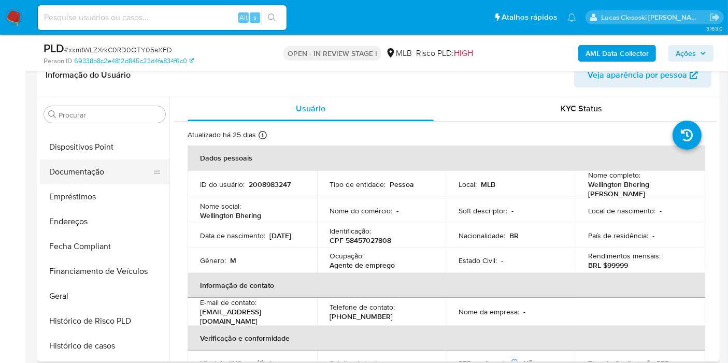
click at [86, 175] on button "Documentação" at bounding box center [100, 172] width 121 height 25
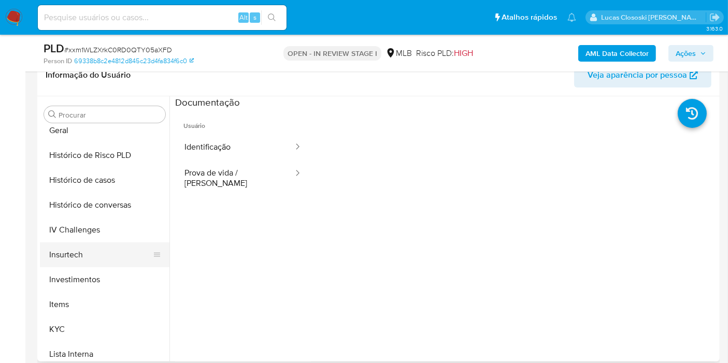
scroll to position [389, 0]
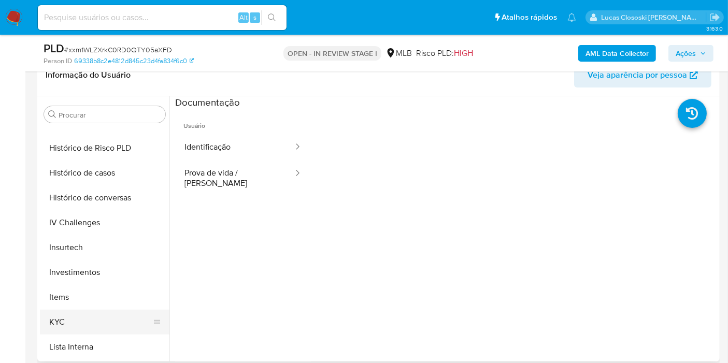
click at [92, 316] on button "KYC" at bounding box center [100, 322] width 121 height 25
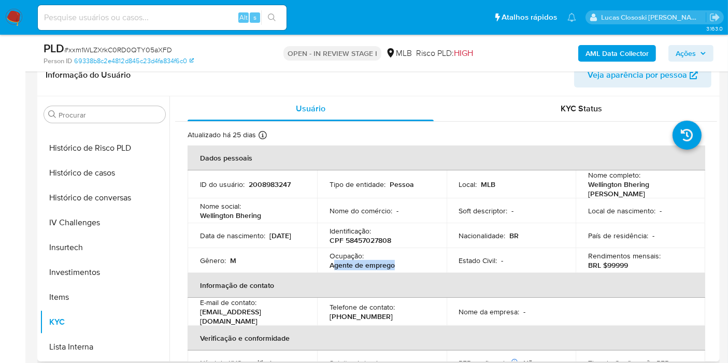
drag, startPoint x: 370, startPoint y: 265, endPoint x: 334, endPoint y: 266, distance: 36.3
click at [334, 266] on div "Ocupação : Agente de emprego" at bounding box center [382, 260] width 105 height 19
copy p "gente de emprego"
click at [701, 44] on div "AML Data Collector Ações" at bounding box center [603, 53] width 221 height 24
click at [697, 53] on span "Ações" at bounding box center [691, 53] width 31 height 15
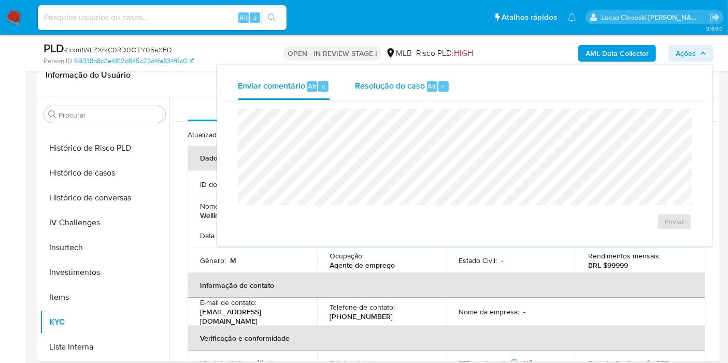
click at [412, 87] on span "Resolução do caso" at bounding box center [390, 86] width 70 height 12
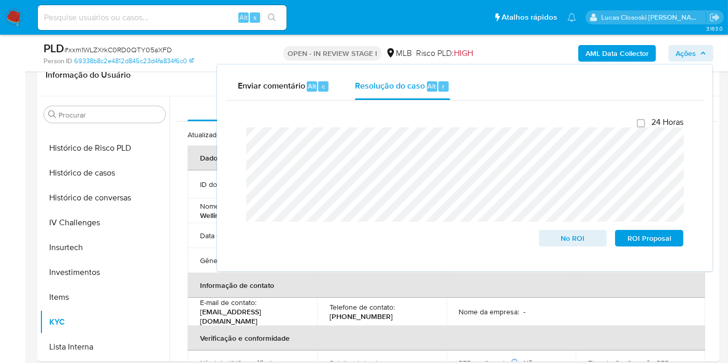
click at [689, 57] on span "Ações" at bounding box center [686, 53] width 20 height 17
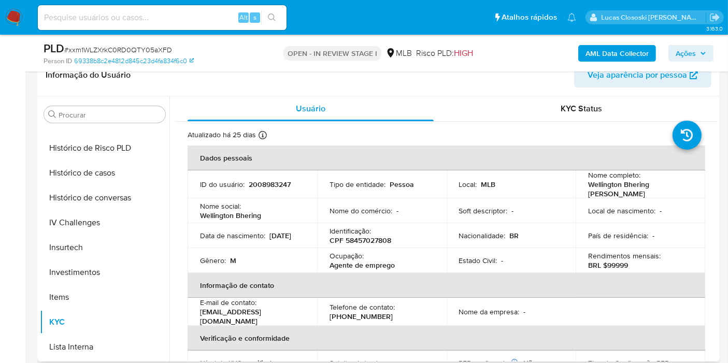
click at [341, 199] on td "Nome do comércio : -" at bounding box center [382, 211] width 130 height 25
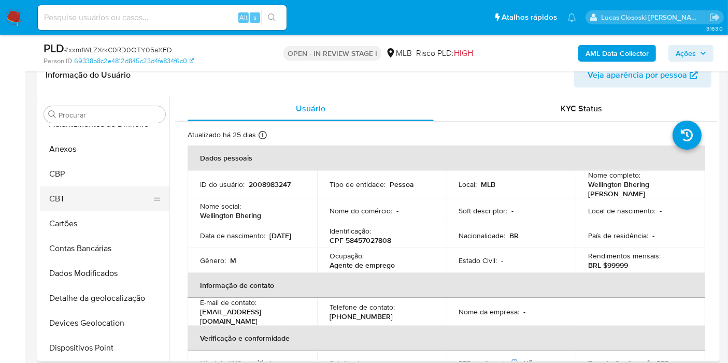
scroll to position [0, 0]
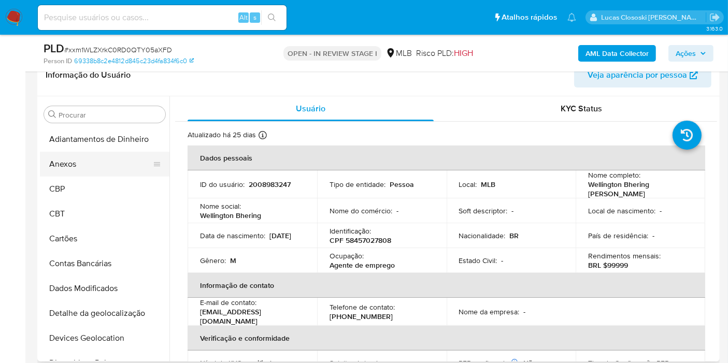
click at [78, 158] on button "Anexos" at bounding box center [100, 164] width 121 height 25
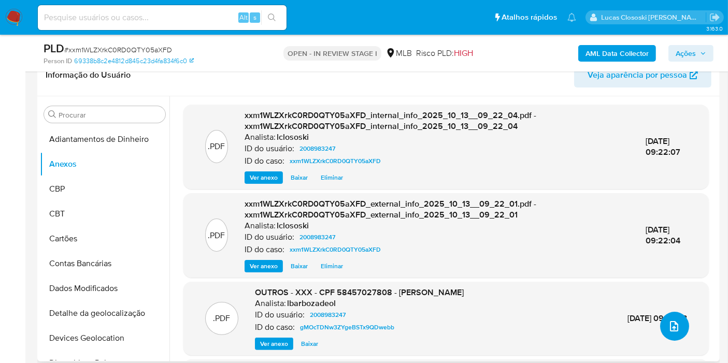
click at [672, 316] on button "upload-file" at bounding box center [675, 326] width 29 height 29
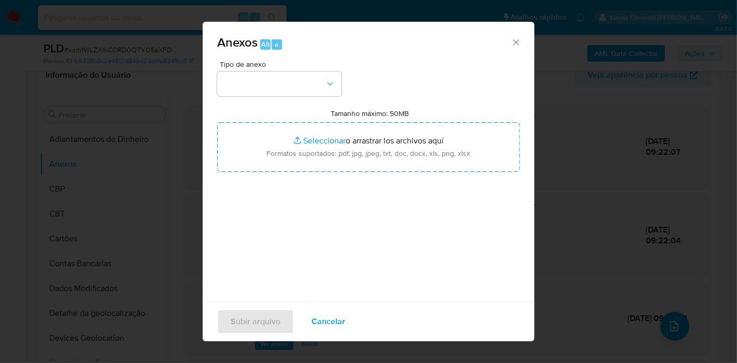
click at [268, 63] on span "Tipo de anexo" at bounding box center [282, 64] width 124 height 7
click at [268, 75] on button "button" at bounding box center [279, 84] width 124 height 25
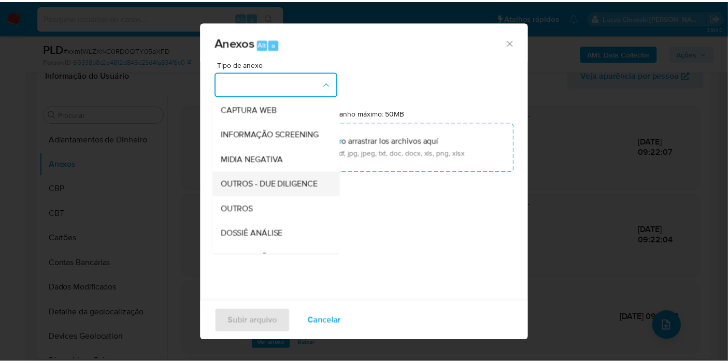
scroll to position [115, 0]
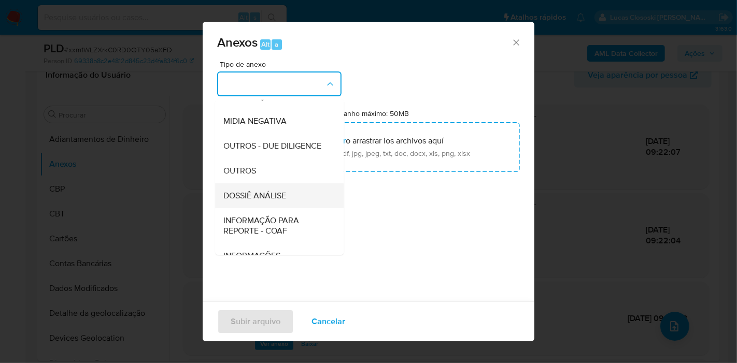
click at [282, 207] on div "DOSSIÊ ANÁLISE" at bounding box center [276, 196] width 106 height 25
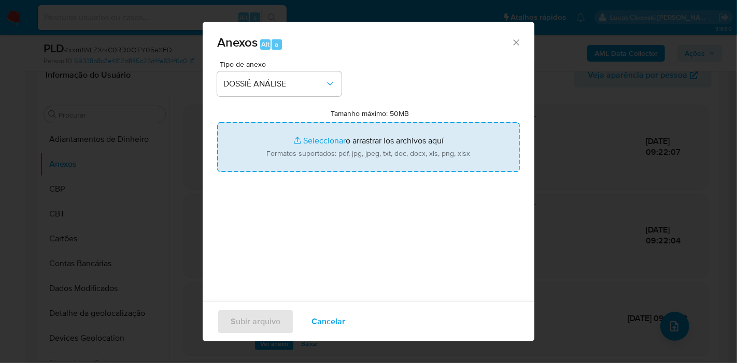
click at [297, 161] on input "Tamanho máximo: 50MB Seleccionar archivos" at bounding box center [368, 147] width 303 height 50
type input "C:\fakepath\Mulan 2008983247_2025_10_13_07_57_51.xlsx"
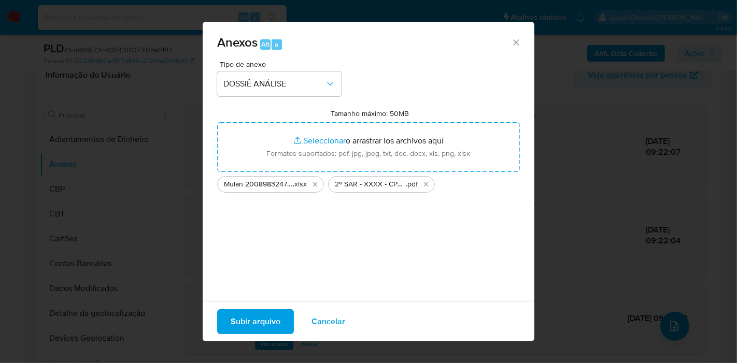
click at [277, 308] on div "Subir arquivo Cancelar" at bounding box center [369, 322] width 332 height 40
click at [277, 317] on span "Subir arquivo" at bounding box center [256, 322] width 50 height 23
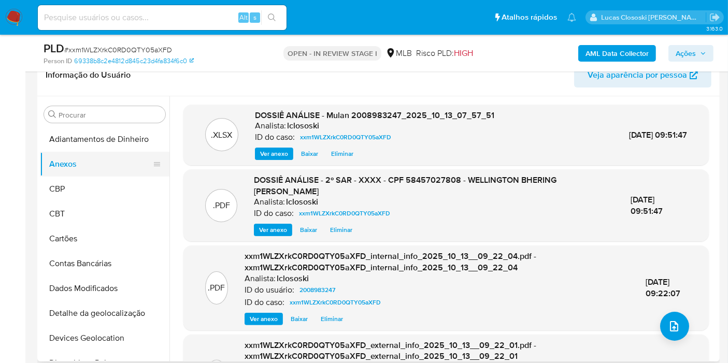
click at [76, 169] on button "Anexos" at bounding box center [100, 164] width 121 height 25
click at [80, 152] on button "Anexos" at bounding box center [100, 164] width 121 height 25
click at [83, 184] on button "CBP" at bounding box center [100, 189] width 121 height 25
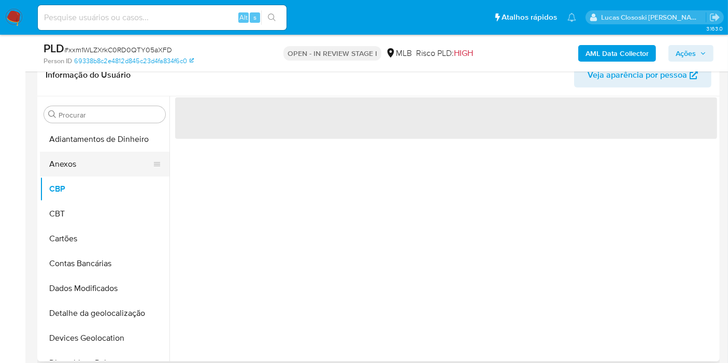
click at [83, 166] on button "Anexos" at bounding box center [100, 164] width 121 height 25
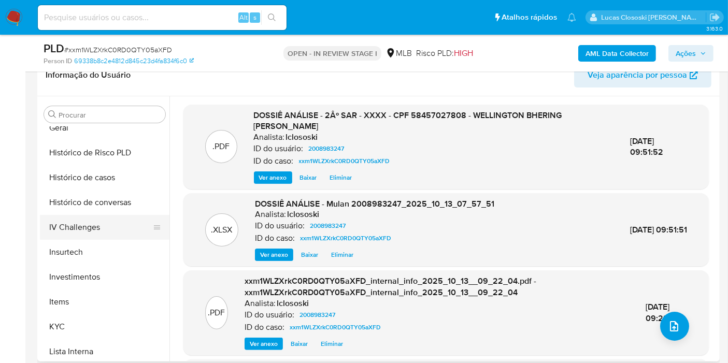
scroll to position [403, 0]
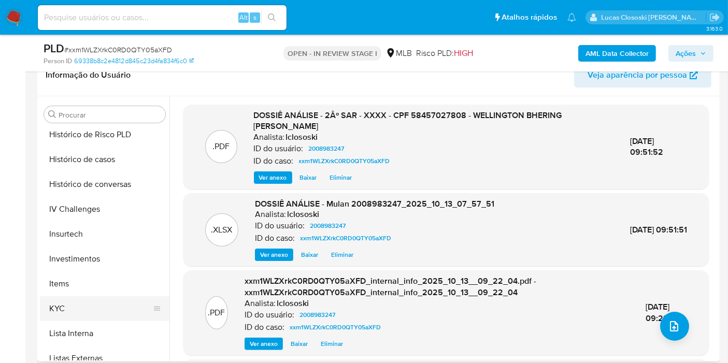
click at [109, 301] on button "KYC" at bounding box center [100, 309] width 121 height 25
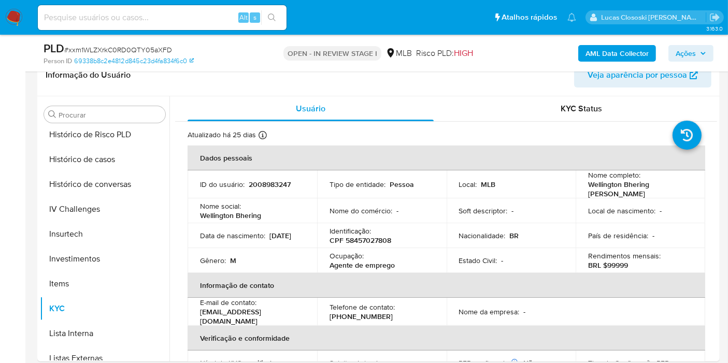
click at [685, 47] on span "Ações" at bounding box center [686, 53] width 20 height 17
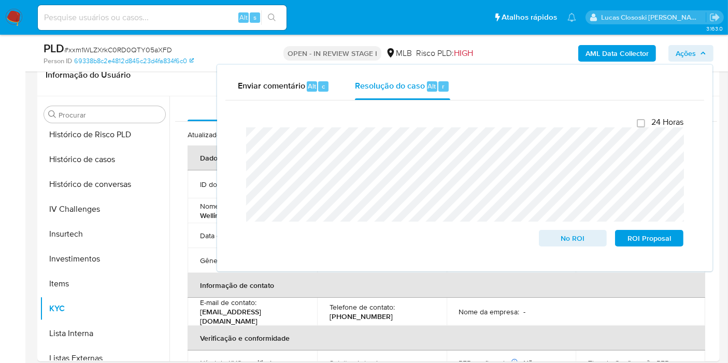
click at [709, 45] on button "Ações" at bounding box center [691, 53] width 45 height 17
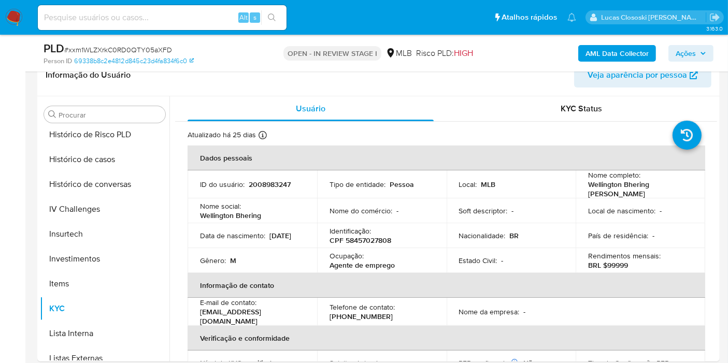
click at [709, 45] on button "Ações" at bounding box center [691, 53] width 45 height 17
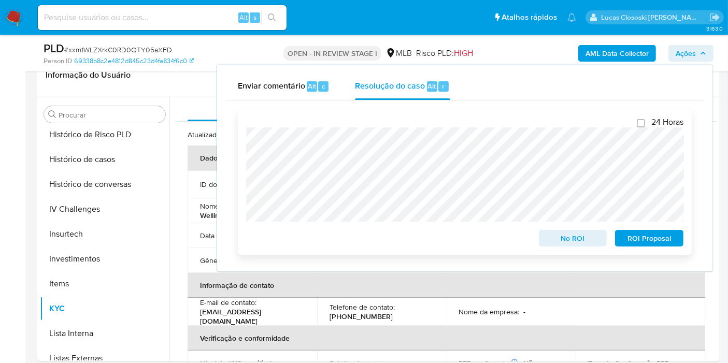
click at [662, 236] on span "ROI Proposal" at bounding box center [650, 238] width 54 height 15
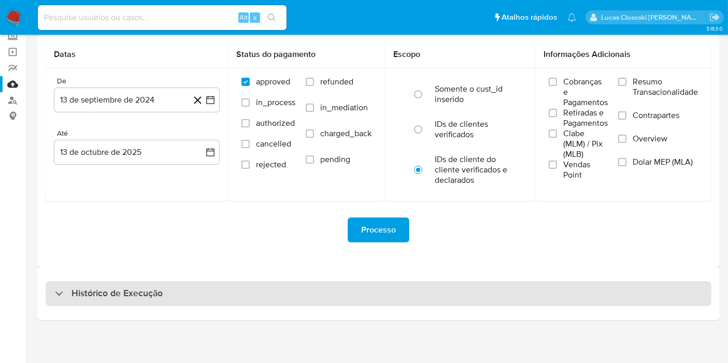
click at [284, 294] on div "Histórico de Execução" at bounding box center [379, 294] width 666 height 25
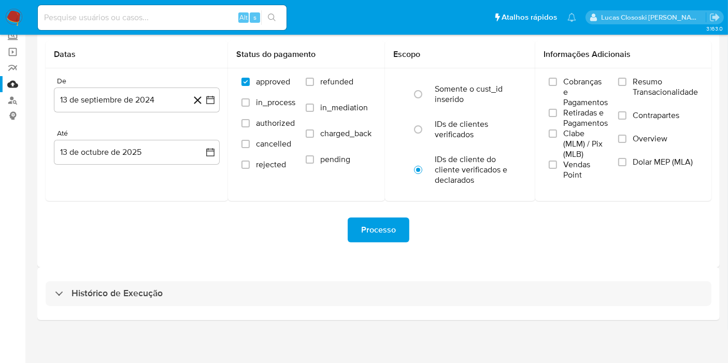
select select "10"
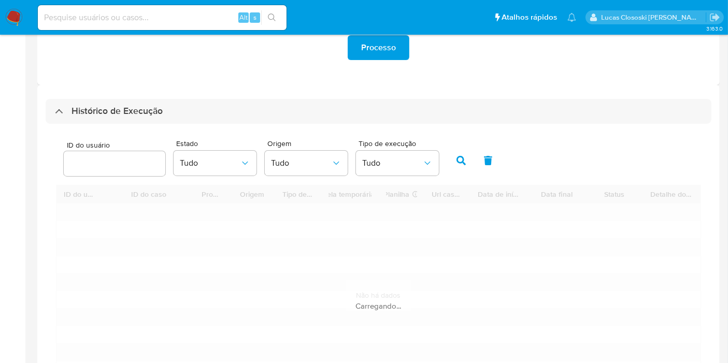
scroll to position [354, 0]
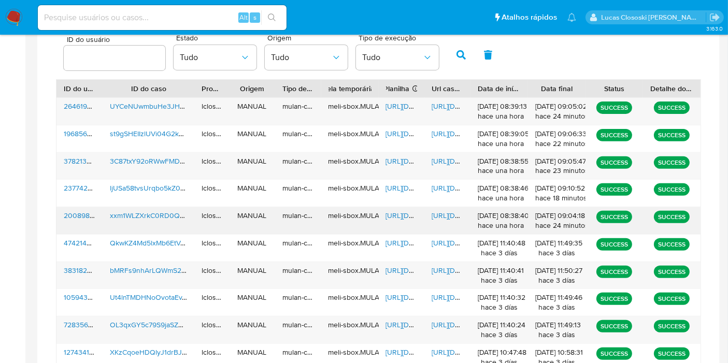
click at [403, 214] on span "[URL][DOMAIN_NAME]" at bounding box center [422, 216] width 72 height 10
click at [443, 221] on div "[URL][DOMAIN_NAME]" at bounding box center [448, 220] width 46 height 27
click at [444, 214] on span "[URL][DOMAIN_NAME]" at bounding box center [468, 216] width 72 height 10
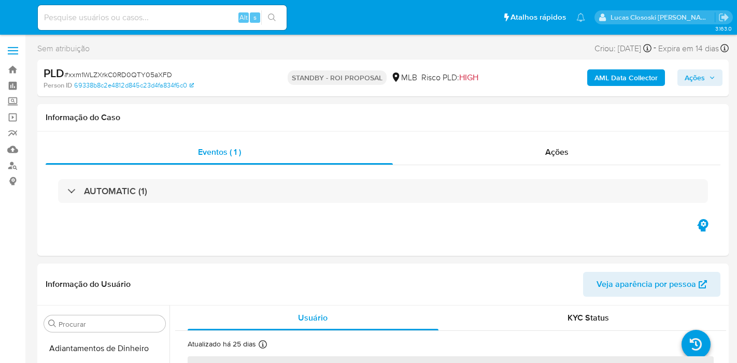
select select "10"
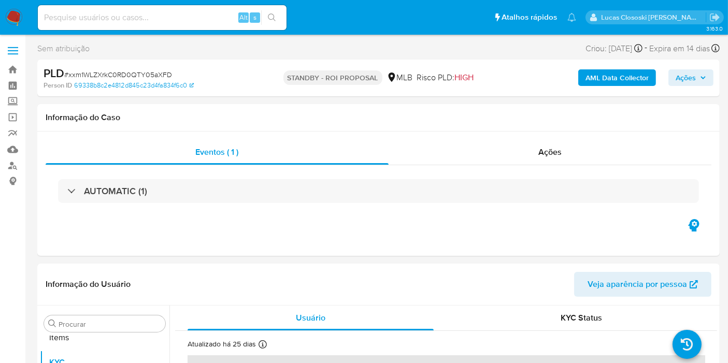
scroll to position [562, 0]
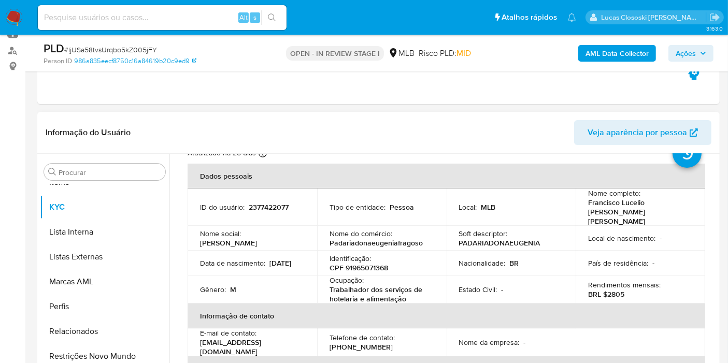
scroll to position [58, 0]
